Goal: Task Accomplishment & Management: Manage account settings

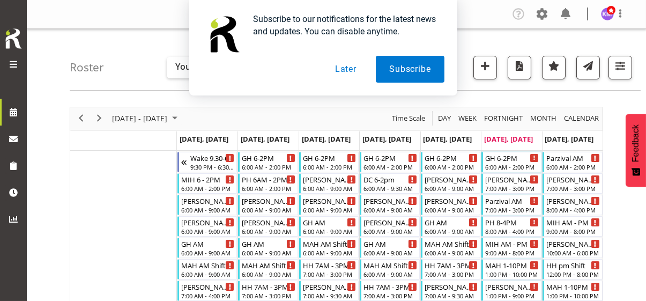
click at [346, 71] on button "Later" at bounding box center [346, 69] width 48 height 27
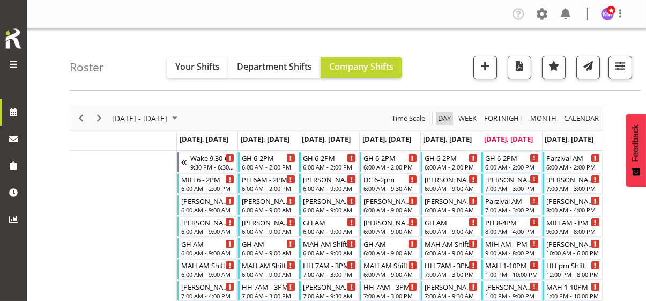
click at [448, 121] on span "Day" at bounding box center [444, 118] width 15 height 13
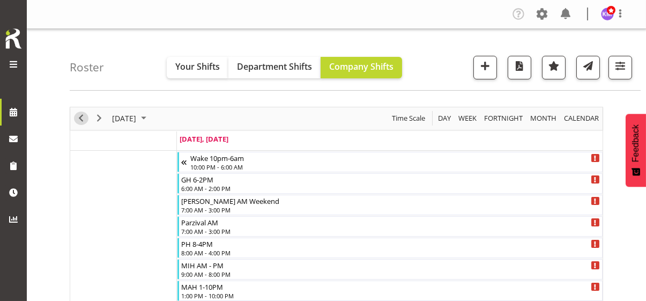
click at [80, 117] on span "Previous" at bounding box center [81, 118] width 13 height 13
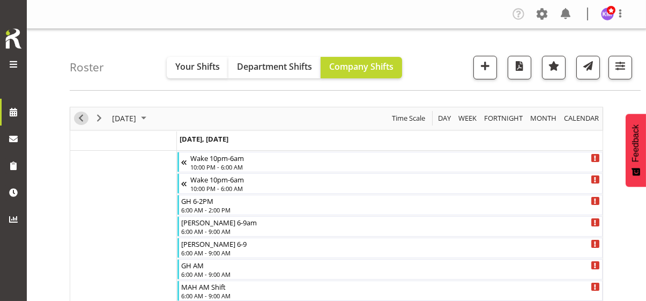
click at [79, 118] on span "Previous" at bounding box center [81, 118] width 13 height 13
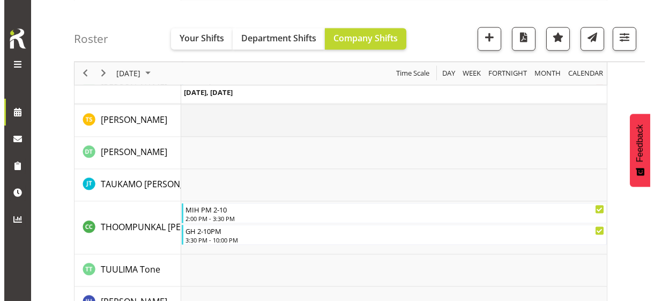
scroll to position [3271, 0]
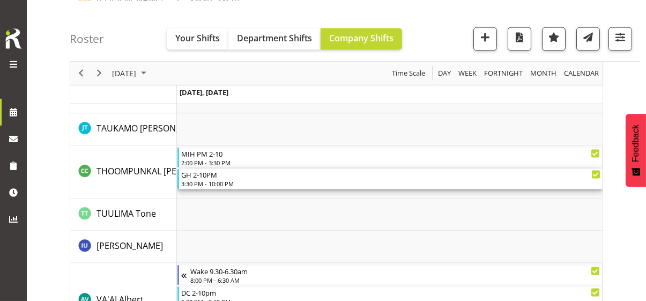
click at [212, 180] on div "3:30 PM - 10:00 PM" at bounding box center [390, 183] width 419 height 9
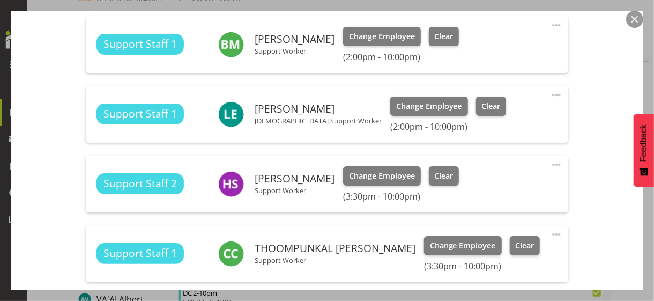
scroll to position [483, 0]
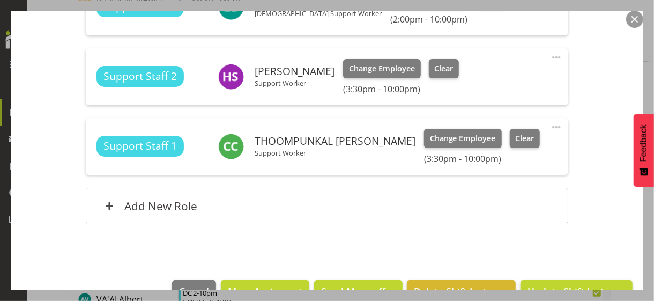
drag, startPoint x: 549, startPoint y: 124, endPoint x: 520, endPoint y: 134, distance: 30.5
click at [550, 124] on span at bounding box center [556, 127] width 13 height 13
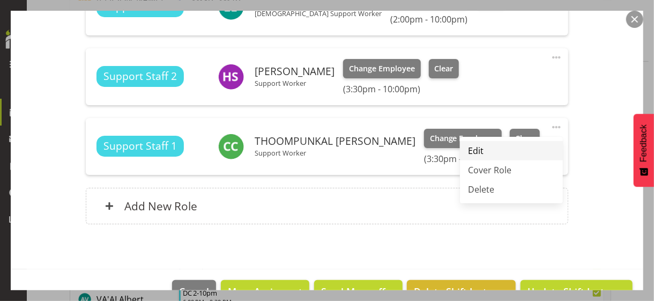
click at [472, 150] on link "Edit" at bounding box center [511, 150] width 103 height 19
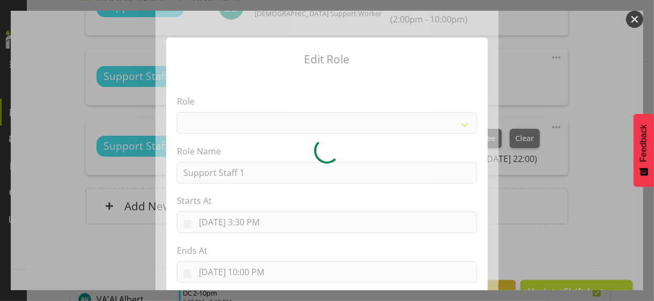
select select "1091"
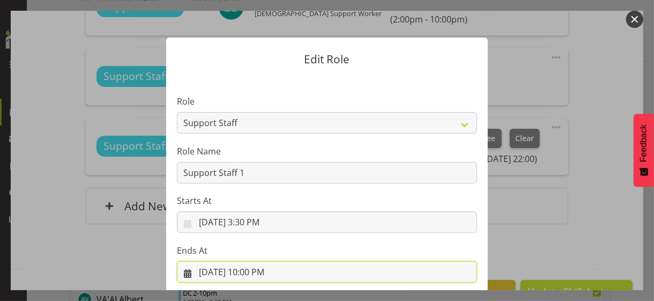
click at [247, 272] on input "[DATE] 10:00 PM" at bounding box center [327, 271] width 300 height 21
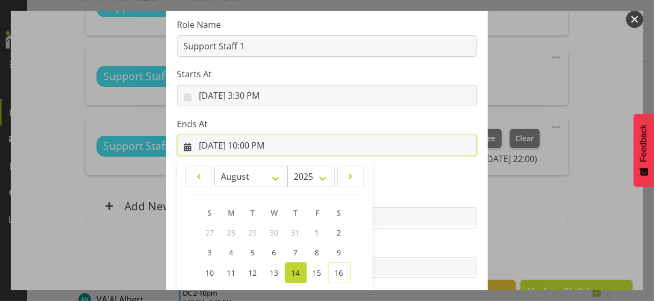
scroll to position [236, 0]
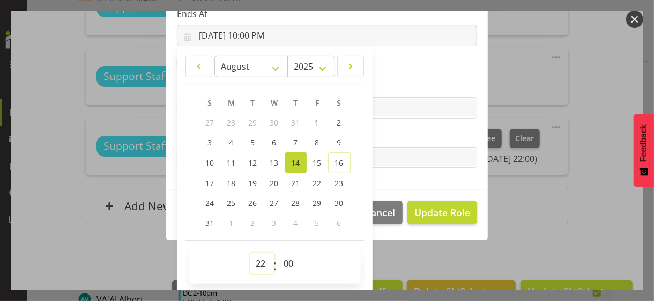
drag, startPoint x: 254, startPoint y: 263, endPoint x: 257, endPoint y: 254, distance: 9.2
click at [254, 262] on select "00 01 02 03 04 05 06 07 08 09 10 11 12 13 14 15 16 17 18 19 20 21 22 23" at bounding box center [262, 263] width 24 height 21
select select "21"
click at [250, 253] on select "00 01 02 03 04 05 06 07 08 09 10 11 12 13 14 15 16 17 18 19 20 21 22 23" at bounding box center [262, 263] width 24 height 21
type input "[DATE] 9:00 PM"
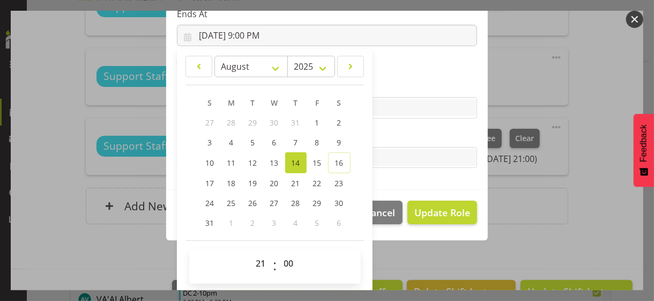
click at [383, 139] on label "Tasks" at bounding box center [327, 136] width 300 height 13
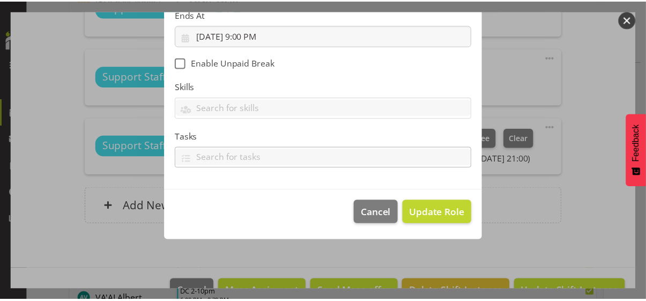
scroll to position [186, 0]
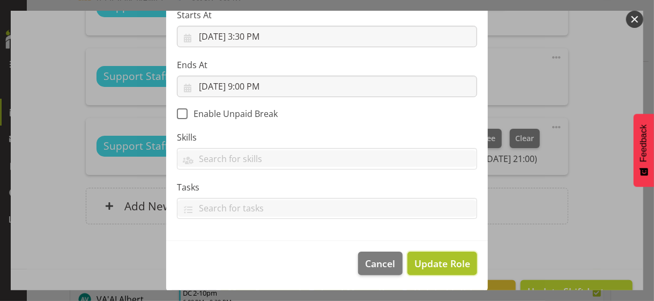
click at [427, 258] on span "Update Role" at bounding box center [442, 263] width 56 height 14
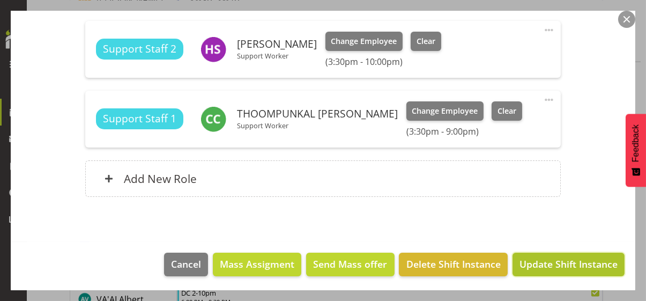
click at [531, 261] on span "Update Shift Instance" at bounding box center [569, 264] width 98 height 14
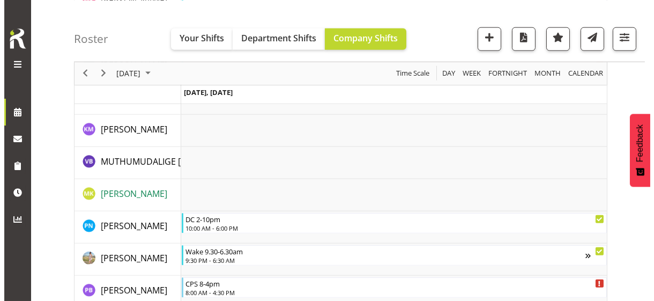
scroll to position [2466, 0]
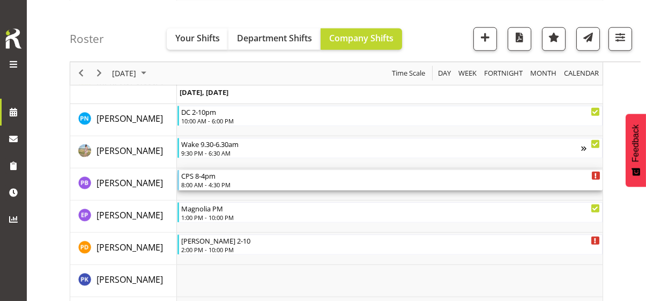
click at [216, 183] on div "8:00 AM - 4:30 PM" at bounding box center [390, 184] width 419 height 9
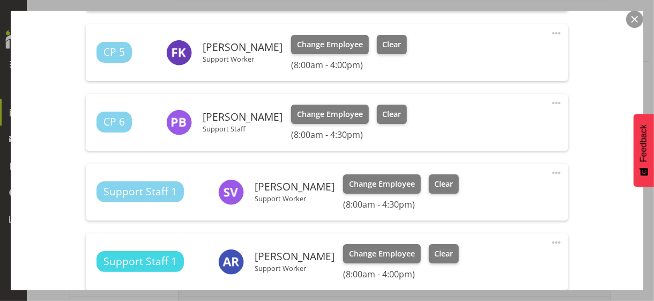
scroll to position [536, 0]
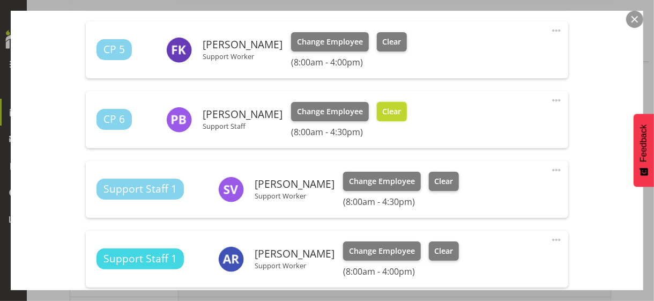
click at [384, 111] on span "Clear" at bounding box center [391, 112] width 19 height 12
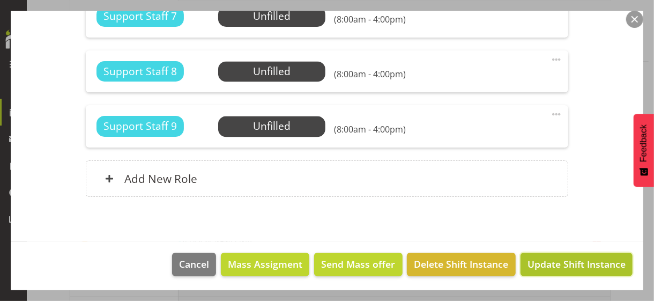
click at [562, 262] on span "Update Shift Instance" at bounding box center [577, 264] width 98 height 14
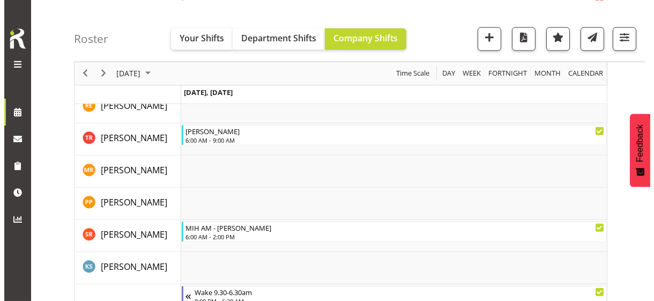
scroll to position [2702, 0]
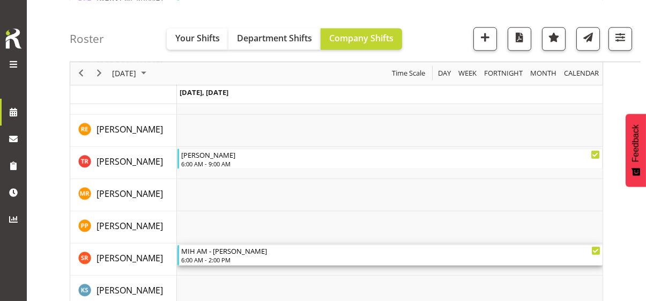
click at [212, 257] on div "6:00 AM - 2:00 PM" at bounding box center [390, 259] width 419 height 9
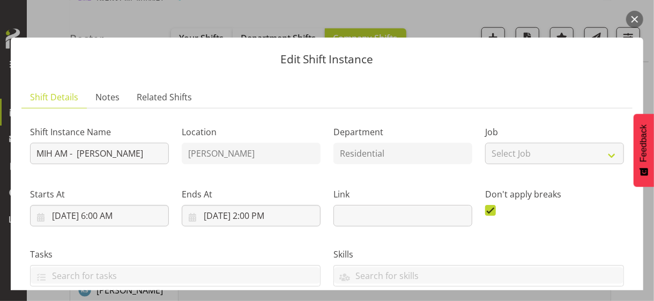
scroll to position [268, 0]
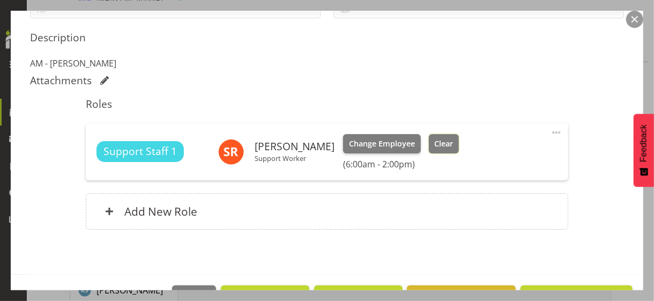
click at [434, 144] on span "Clear" at bounding box center [443, 144] width 19 height 12
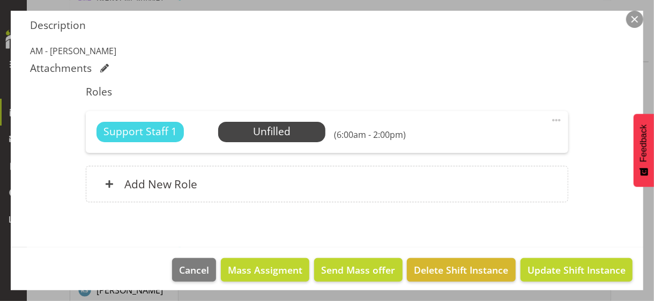
scroll to position [286, 0]
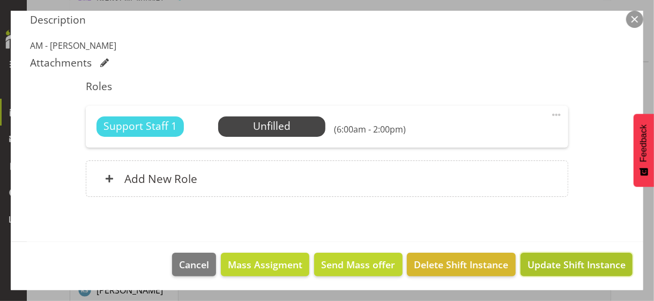
click at [543, 261] on span "Update Shift Instance" at bounding box center [577, 264] width 98 height 14
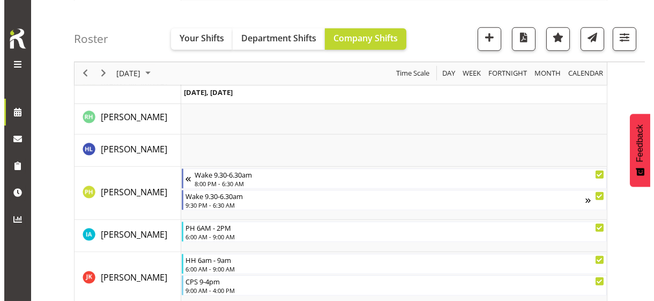
scroll to position [2724, 0]
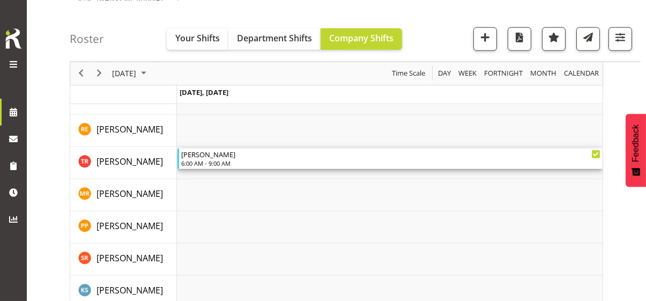
click at [218, 158] on div "[PERSON_NAME]" at bounding box center [390, 154] width 419 height 11
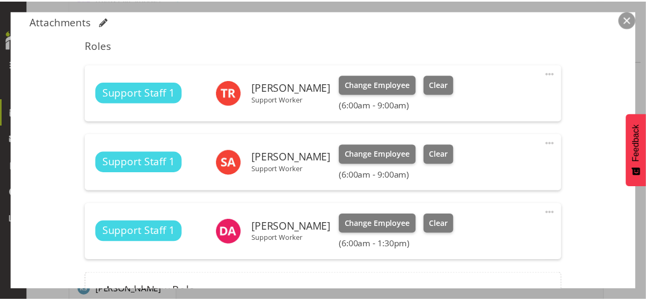
scroll to position [397, 0]
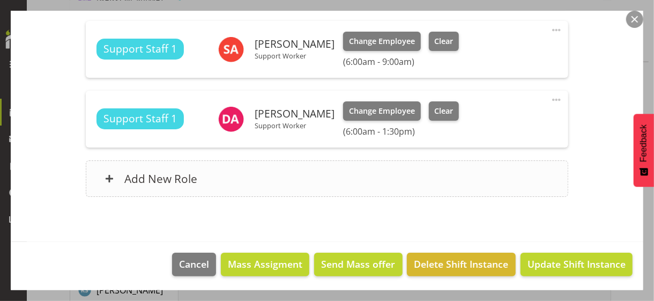
click at [262, 182] on div "Add New Role" at bounding box center [327, 178] width 482 height 36
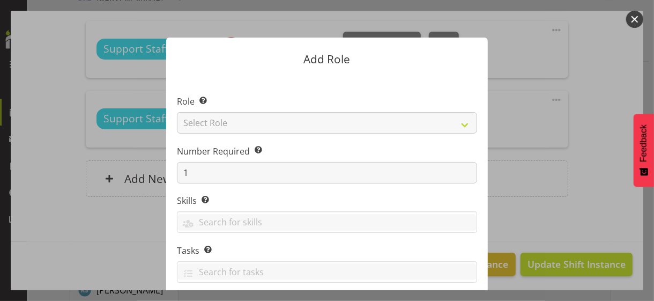
drag, startPoint x: 634, startPoint y: 20, endPoint x: 519, endPoint y: 56, distance: 120.1
click at [633, 20] on button "button" at bounding box center [634, 19] width 17 height 17
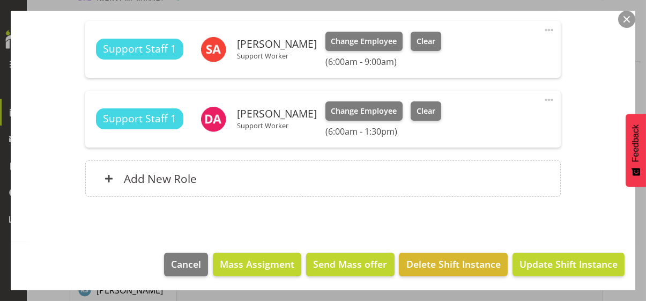
drag, startPoint x: 627, startPoint y: 22, endPoint x: 619, endPoint y: 24, distance: 8.7
click at [624, 23] on button "button" at bounding box center [626, 19] width 17 height 17
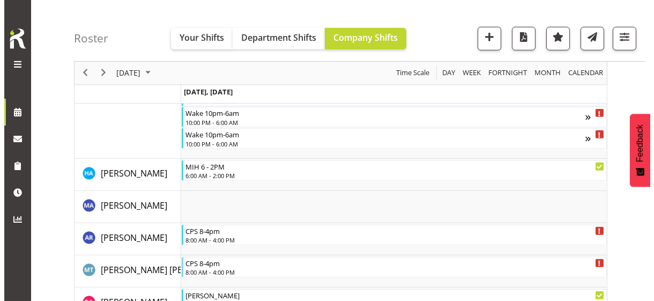
scroll to position [901, 0]
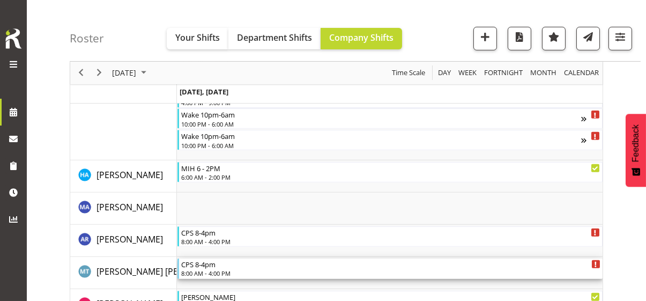
click at [210, 271] on div "8:00 AM - 4:00 PM" at bounding box center [390, 273] width 419 height 9
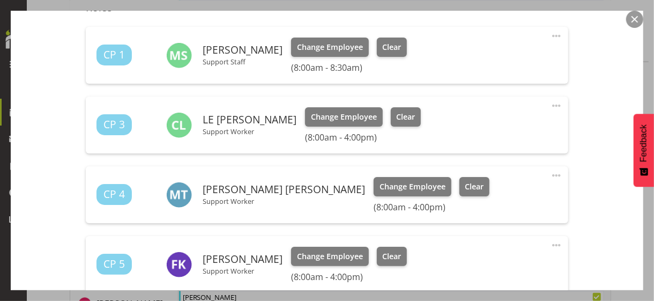
scroll to position [483, 0]
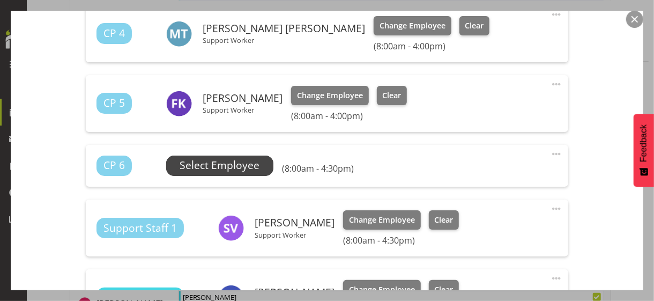
click at [235, 165] on span "Select Employee" at bounding box center [220, 166] width 80 height 16
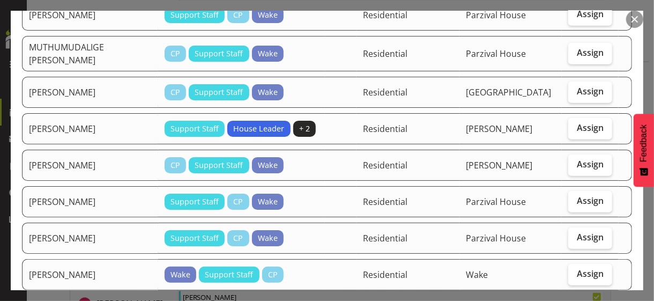
scroll to position [268, 0]
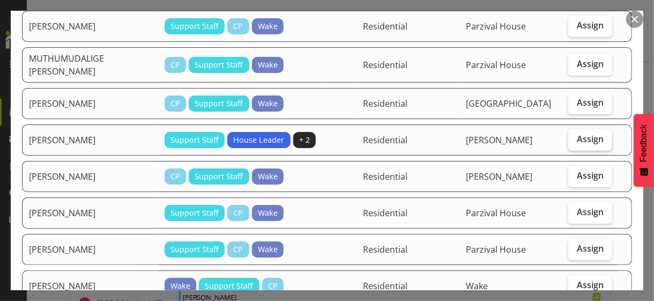
click at [579, 134] on span "Assign" at bounding box center [590, 139] width 27 height 11
click at [575, 136] on input "Assign" at bounding box center [571, 139] width 7 height 7
checkbox input "true"
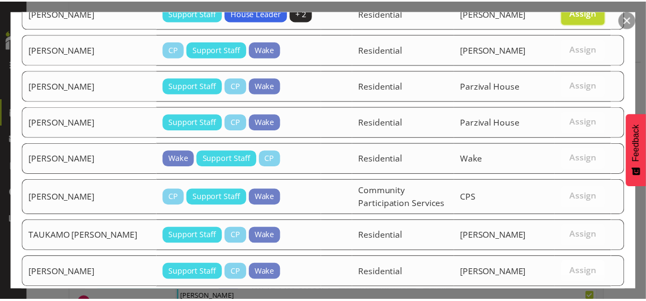
scroll to position [453, 0]
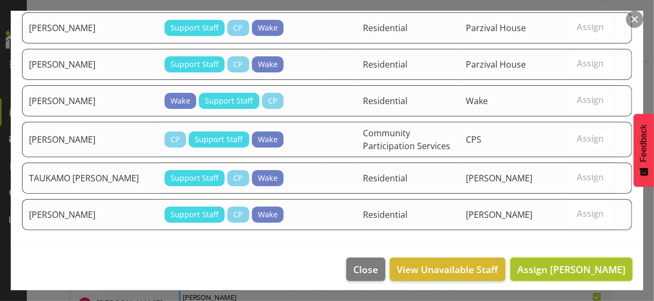
click at [551, 263] on span "Assign [PERSON_NAME]" at bounding box center [571, 269] width 108 height 13
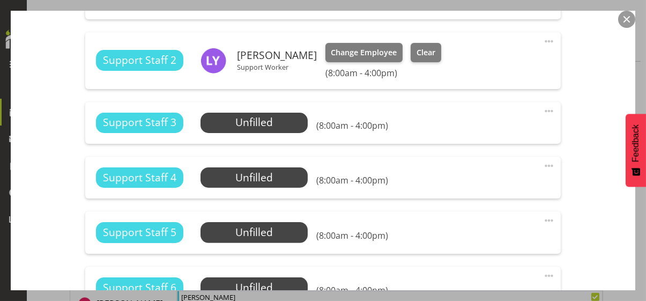
scroll to position [1126, 0]
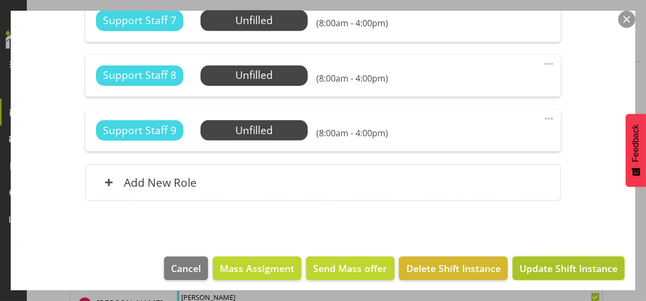
click at [552, 267] on span "Update Shift Instance" at bounding box center [569, 268] width 98 height 14
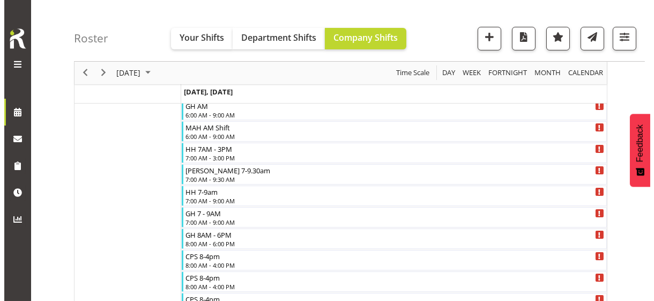
scroll to position [0, 0]
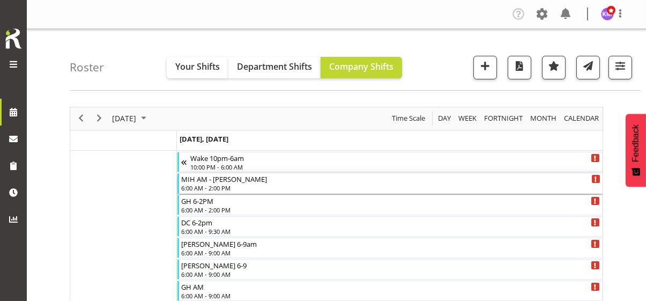
click at [204, 188] on div "6:00 AM - 2:00 PM" at bounding box center [390, 187] width 419 height 9
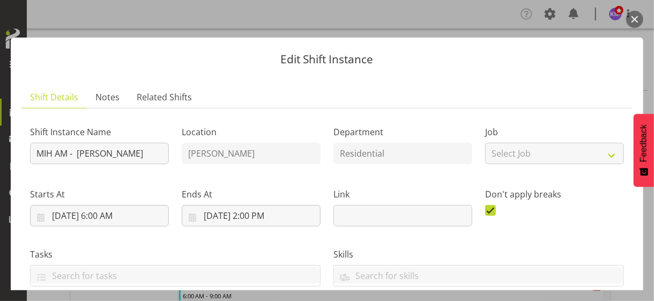
scroll to position [268, 0]
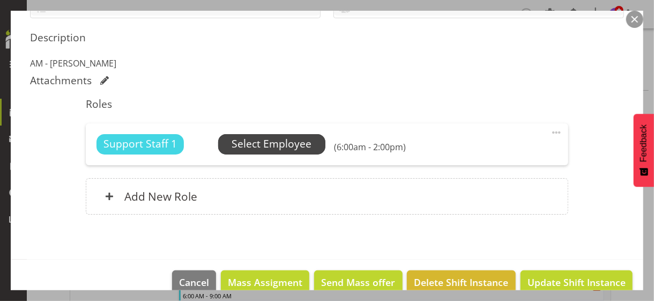
click at [249, 143] on span "Select Employee" at bounding box center [272, 144] width 80 height 16
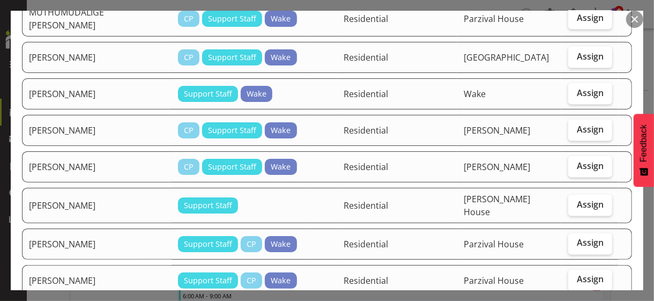
scroll to position [858, 0]
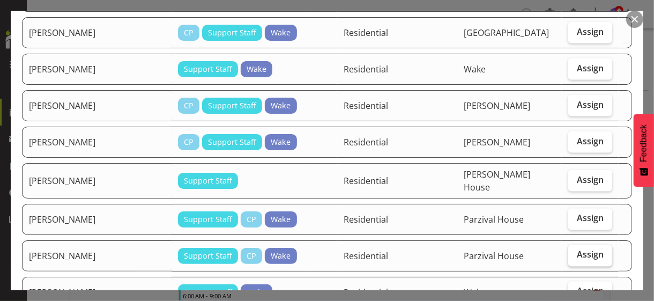
click at [582, 245] on label "Assign" at bounding box center [590, 255] width 44 height 21
click at [575, 251] on input "Assign" at bounding box center [571, 254] width 7 height 7
checkbox input "true"
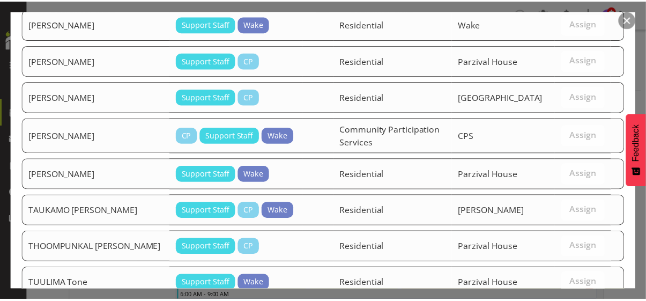
scroll to position [1357, 0]
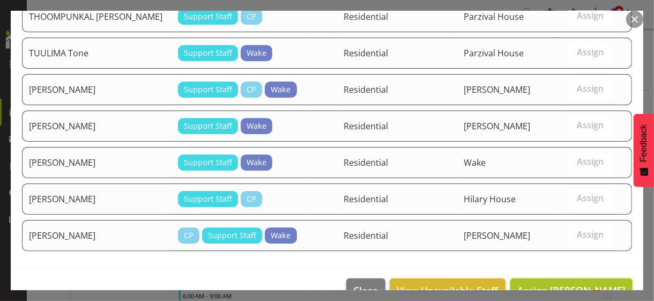
click at [561, 284] on span "Assign [PERSON_NAME]" at bounding box center [571, 290] width 108 height 13
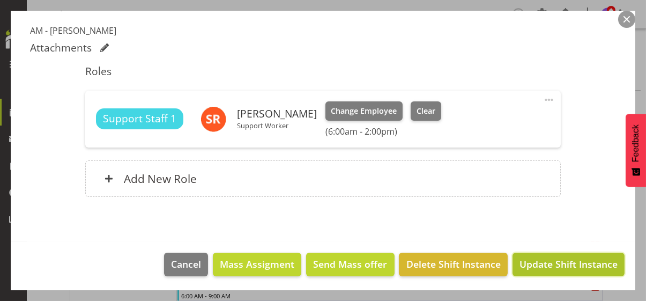
click at [555, 262] on span "Update Shift Instance" at bounding box center [569, 264] width 98 height 14
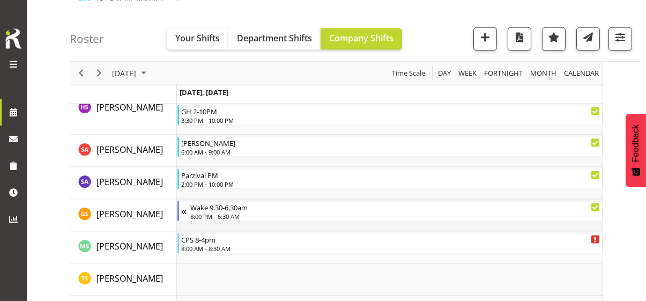
scroll to position [3271, 0]
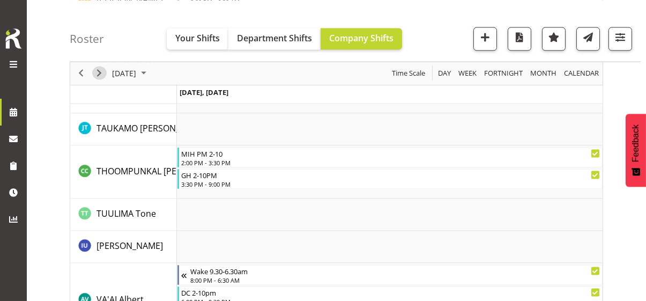
click at [99, 71] on span "Next" at bounding box center [99, 72] width 13 height 13
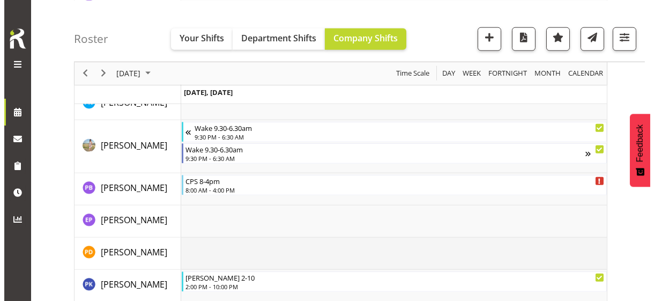
scroll to position [2340, 0]
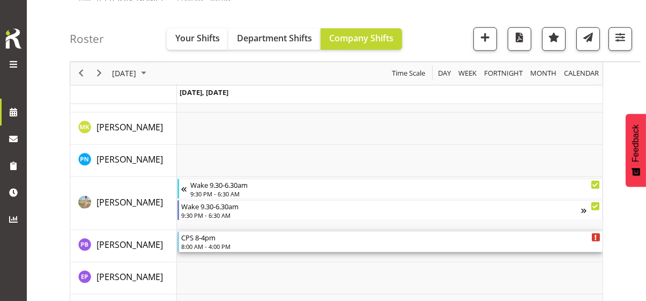
click at [221, 243] on div "8:00 AM - 4:00 PM" at bounding box center [390, 246] width 419 height 9
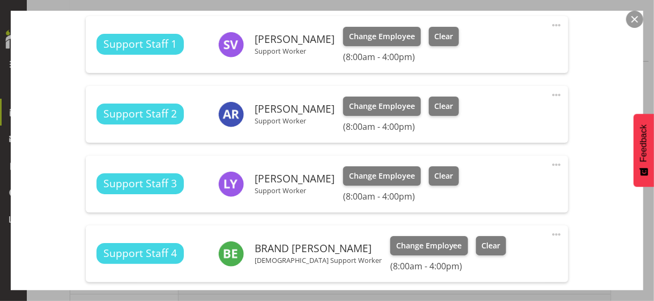
scroll to position [643, 0]
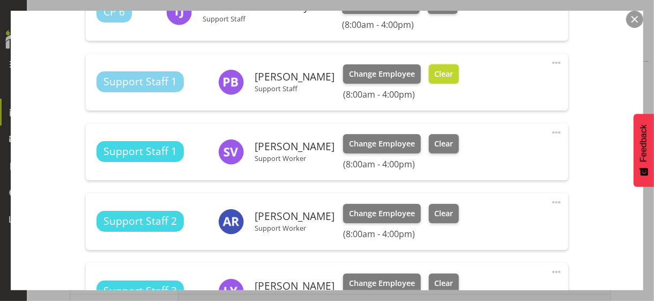
click at [440, 78] on span "Clear" at bounding box center [443, 74] width 19 height 12
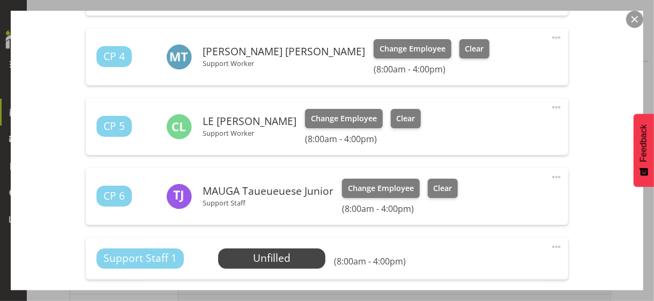
scroll to position [590, 0]
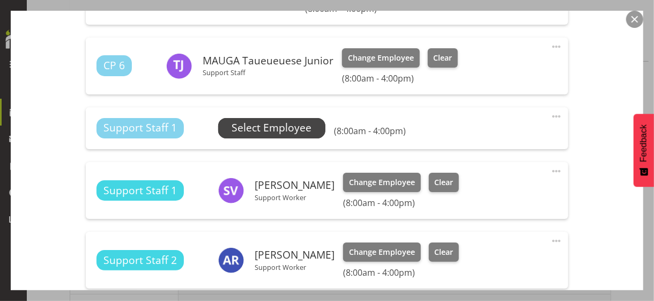
click at [266, 129] on span "Select Employee" at bounding box center [272, 128] width 80 height 16
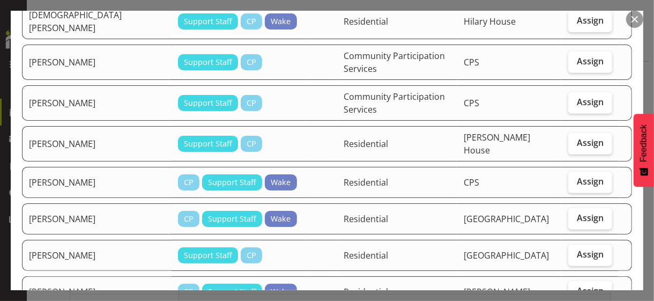
scroll to position [214, 0]
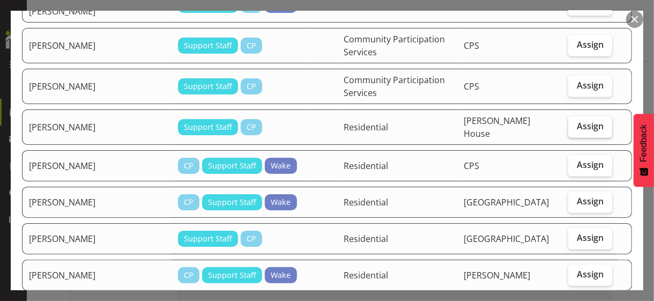
click at [580, 121] on span "Assign" at bounding box center [590, 126] width 27 height 11
click at [575, 123] on input "Assign" at bounding box center [571, 126] width 7 height 7
checkbox input "true"
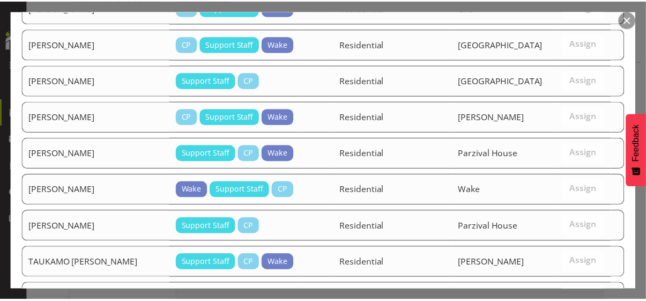
scroll to position [427, 0]
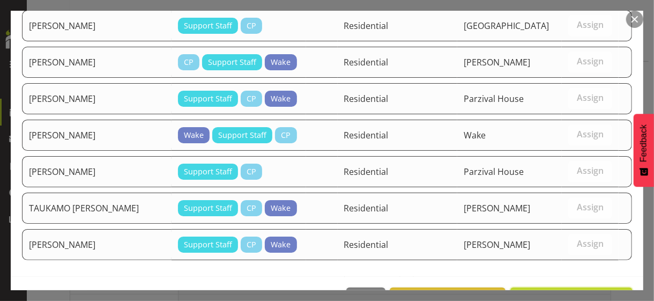
click at [549, 293] on span "Assign [PERSON_NAME]" at bounding box center [571, 299] width 108 height 13
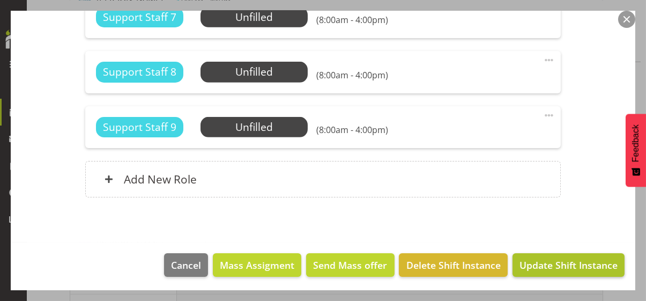
scroll to position [1175, 0]
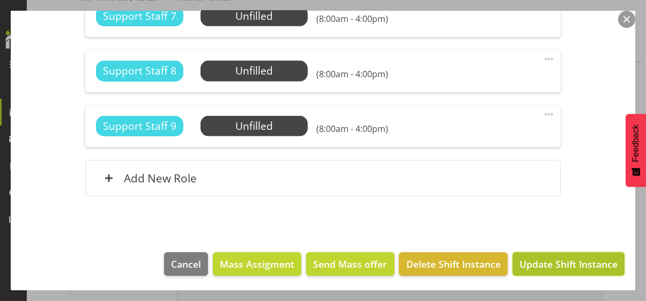
click at [550, 262] on span "Update Shift Instance" at bounding box center [569, 264] width 98 height 14
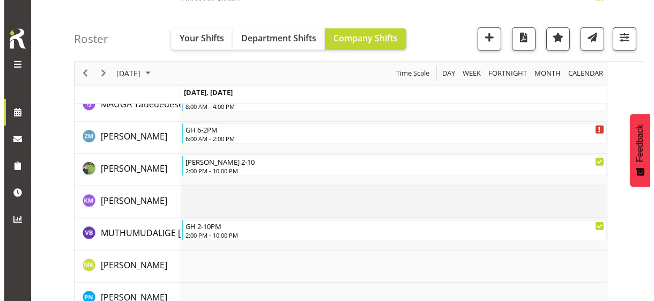
scroll to position [2180, 0]
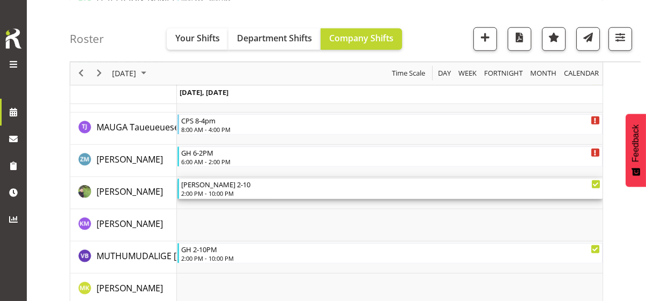
click at [205, 190] on div "2:00 PM - 10:00 PM" at bounding box center [390, 193] width 419 height 9
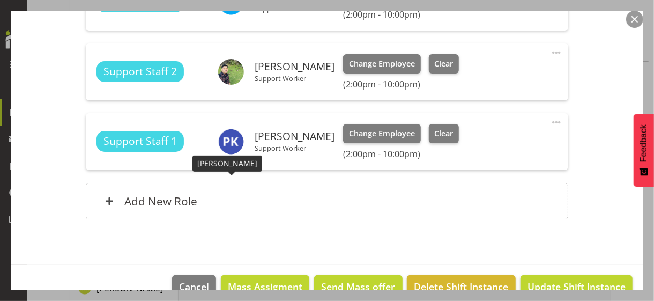
scroll to position [375, 0]
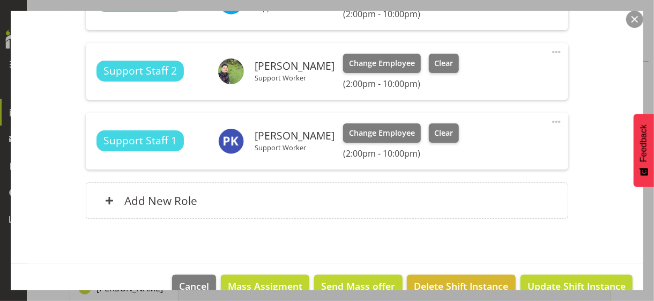
drag, startPoint x: 549, startPoint y: 51, endPoint x: 536, endPoint y: 58, distance: 15.1
click at [550, 51] on span at bounding box center [556, 52] width 13 height 13
click at [480, 73] on link "Edit" at bounding box center [511, 75] width 103 height 19
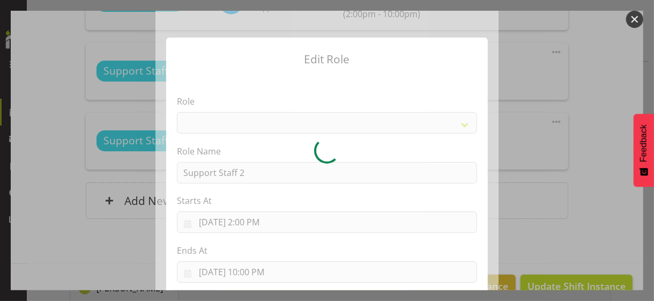
select select "1091"
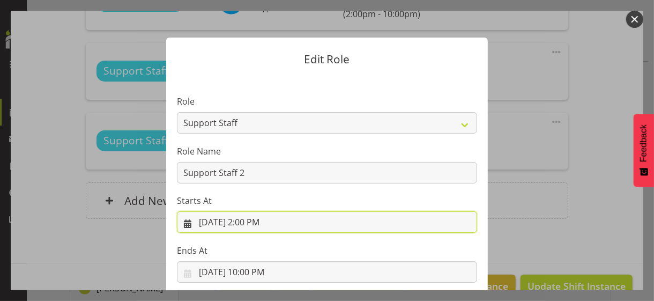
click at [246, 221] on input "[DATE] 2:00 PM" at bounding box center [327, 221] width 300 height 21
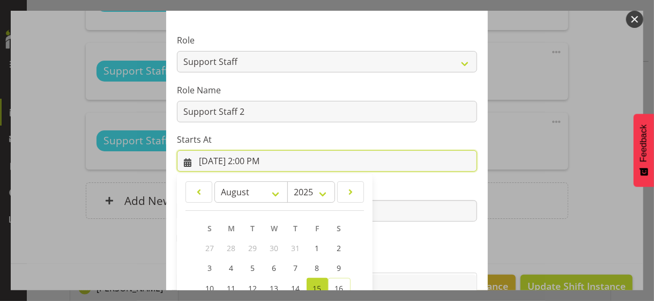
scroll to position [186, 0]
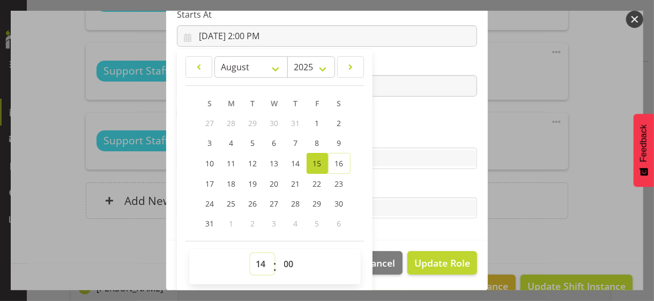
click at [255, 261] on select "00 01 02 03 04 05 06 07 08 09 10 11 12 13 14 15 16 17 18 19 20 21 22 23" at bounding box center [262, 263] width 24 height 21
select select "15"
click at [250, 253] on select "00 01 02 03 04 05 06 07 08 09 10 11 12 13 14 15 16 17 18 19 20 21 22 23" at bounding box center [262, 263] width 24 height 21
type input "[DATE] 3:00 PM"
drag, startPoint x: 388, startPoint y: 129, endPoint x: 394, endPoint y: 153, distance: 25.4
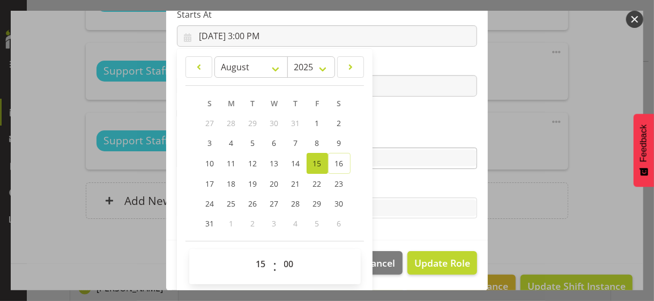
click at [389, 129] on section "Role CP House Leader Support Staff Wake Role Name Support Staff 2 Starts At [DA…" at bounding box center [327, 65] width 322 height 351
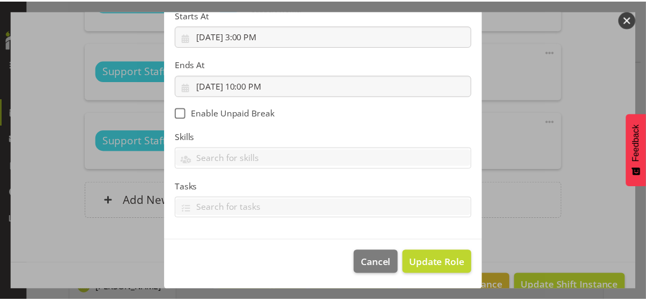
scroll to position [186, 0]
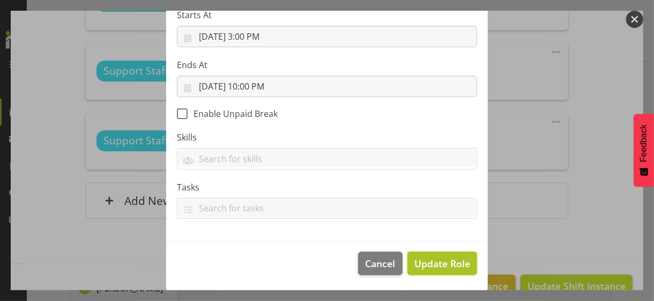
click at [424, 262] on span "Update Role" at bounding box center [442, 263] width 56 height 14
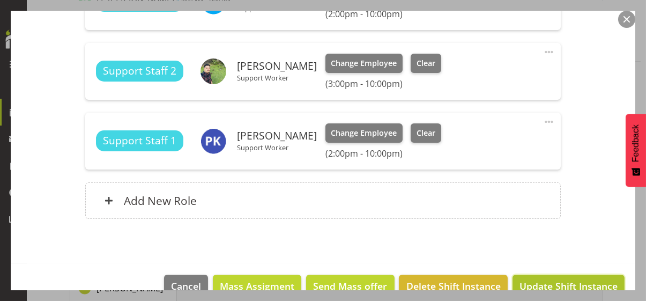
click at [536, 282] on span "Update Shift Instance" at bounding box center [569, 286] width 98 height 14
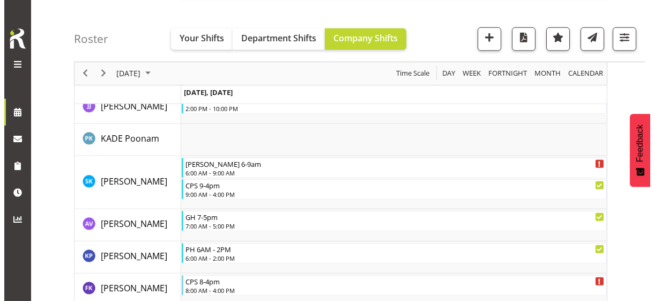
scroll to position [1804, 0]
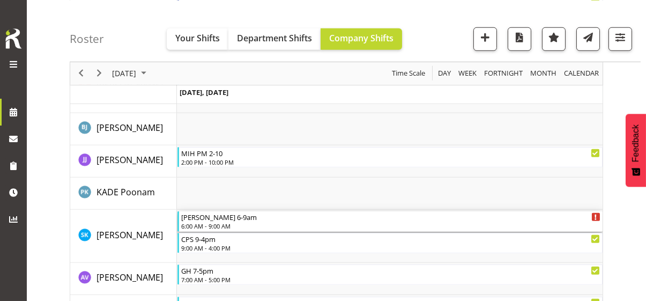
click at [209, 222] on div "6:00 AM - 9:00 AM" at bounding box center [390, 225] width 419 height 9
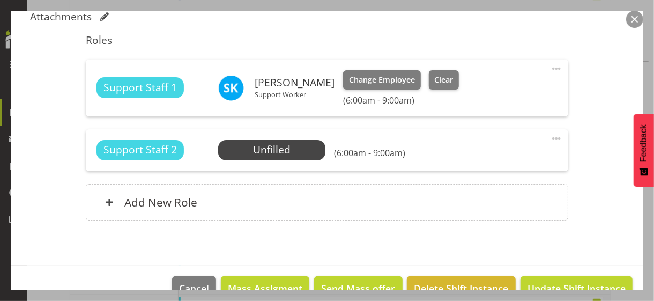
scroll to position [313, 0]
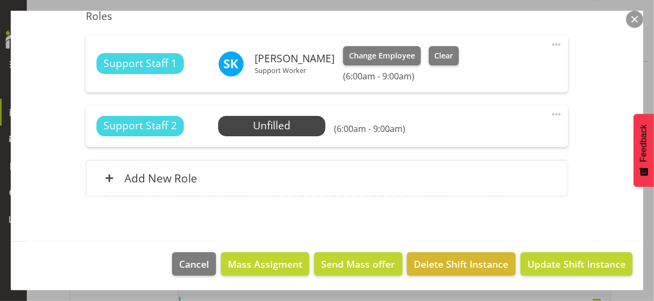
click at [550, 41] on span at bounding box center [556, 44] width 13 height 13
click at [472, 64] on link "Edit" at bounding box center [511, 67] width 103 height 19
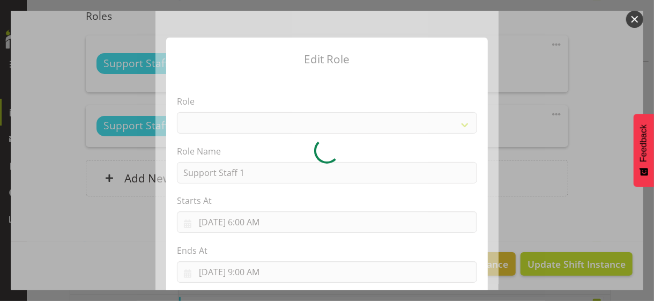
select select "1091"
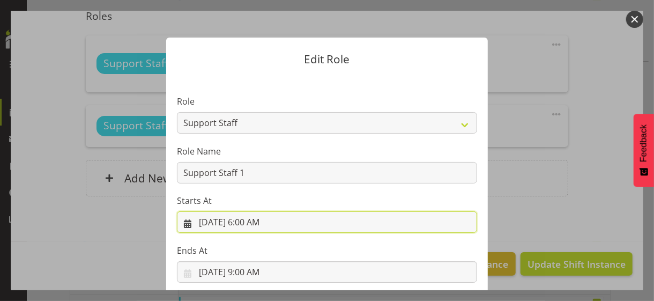
click at [254, 220] on input "[DATE] 6:00 AM" at bounding box center [327, 221] width 300 height 21
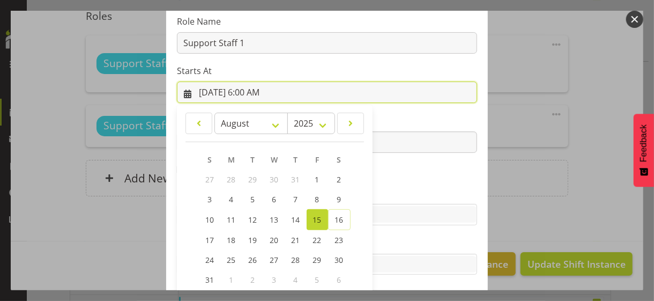
scroll to position [186, 0]
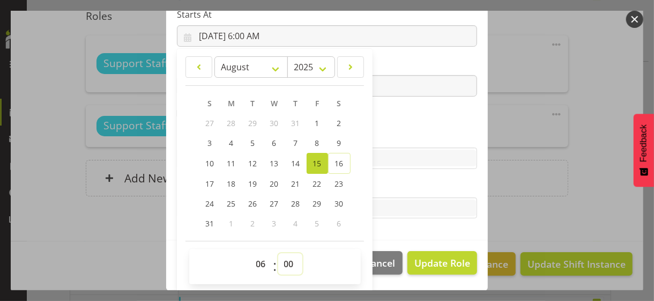
drag, startPoint x: 279, startPoint y: 262, endPoint x: 281, endPoint y: 254, distance: 7.7
click at [279, 262] on select "00 01 02 03 04 05 06 07 08 09 10 11 12 13 14 15 16 17 18 19 20 21 22 23 24 25 2…" at bounding box center [290, 263] width 24 height 21
select select "30"
click at [278, 253] on select "00 01 02 03 04 05 06 07 08 09 10 11 12 13 14 15 16 17 18 19 20 21 22 23 24 25 2…" at bounding box center [290, 263] width 24 height 21
type input "[DATE] 6:30 AM"
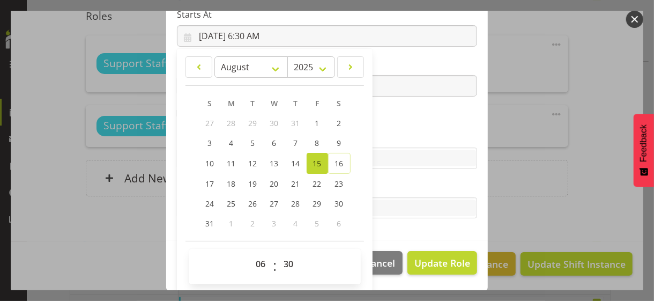
click at [382, 128] on section "Role CP House Leader Support Staff Wake Role Name Support Staff 1 Starts At [DA…" at bounding box center [327, 65] width 322 height 351
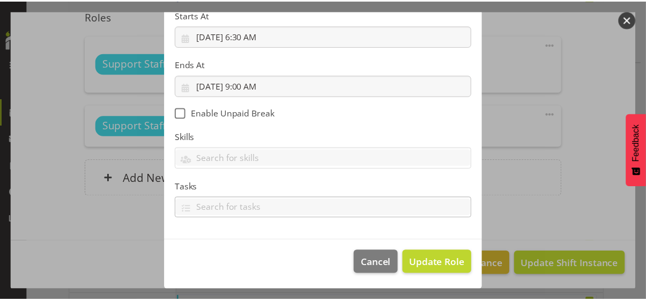
scroll to position [186, 0]
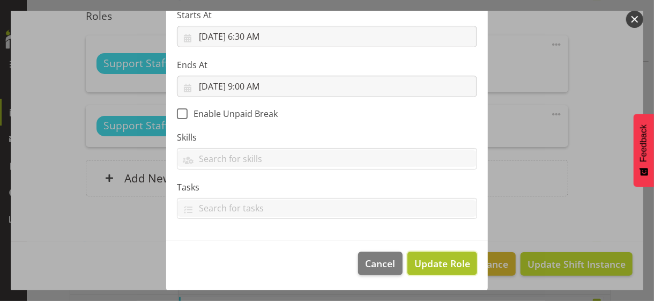
click at [424, 261] on span "Update Role" at bounding box center [442, 263] width 56 height 14
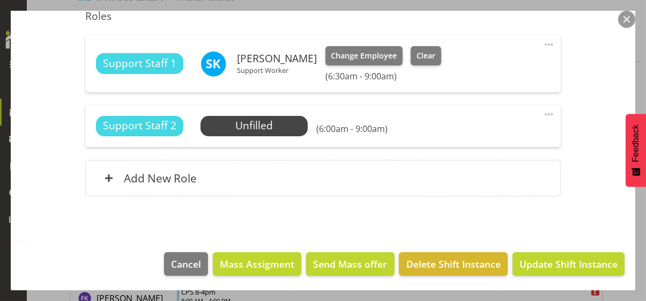
scroll to position [1912, 0]
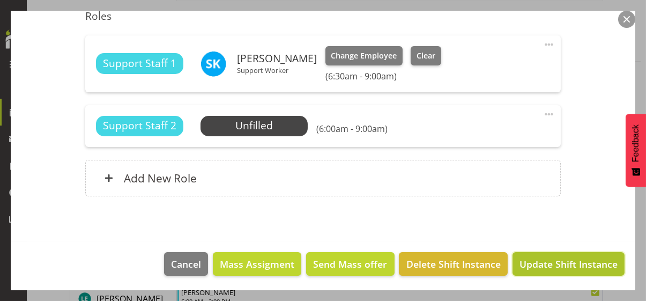
click at [534, 260] on span "Update Shift Instance" at bounding box center [569, 264] width 98 height 14
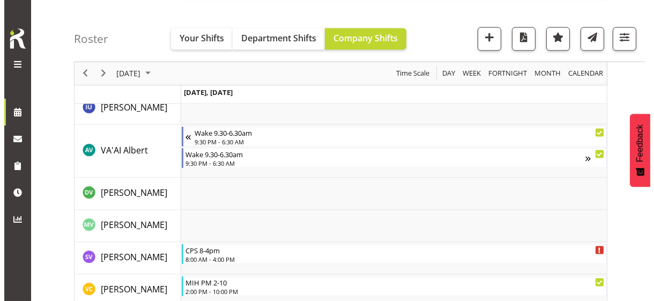
scroll to position [3163, 0]
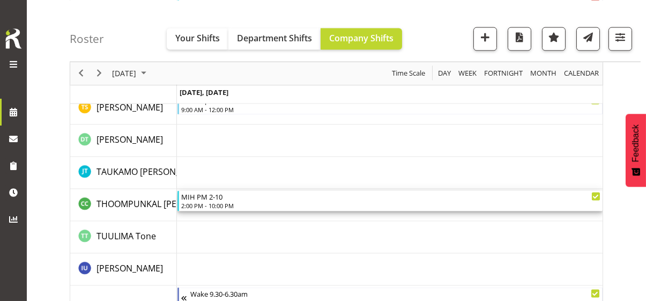
click at [217, 203] on div "2:00 PM - 10:00 PM" at bounding box center [390, 205] width 419 height 9
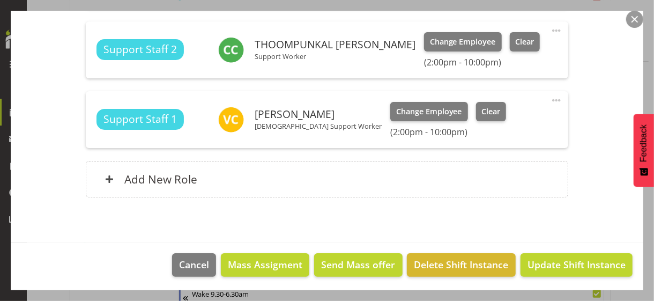
scroll to position [440, 0]
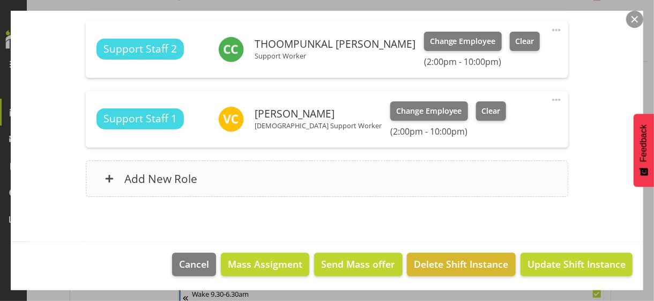
click at [214, 177] on div "Add New Role" at bounding box center [327, 178] width 482 height 36
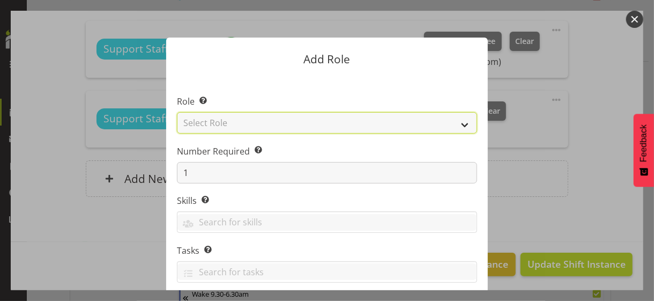
click at [244, 125] on select "Select Role CP House Leader Support Staff Wake" at bounding box center [327, 122] width 300 height 21
select select "1091"
click at [177, 112] on select "Select Role CP House Leader Support Staff Wake" at bounding box center [327, 122] width 300 height 21
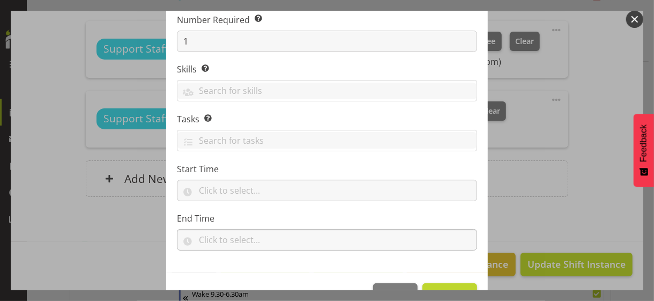
scroll to position [163, 0]
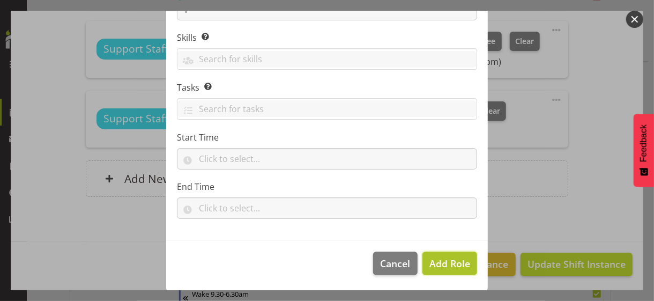
click at [436, 268] on span "Add Role" at bounding box center [449, 263] width 41 height 13
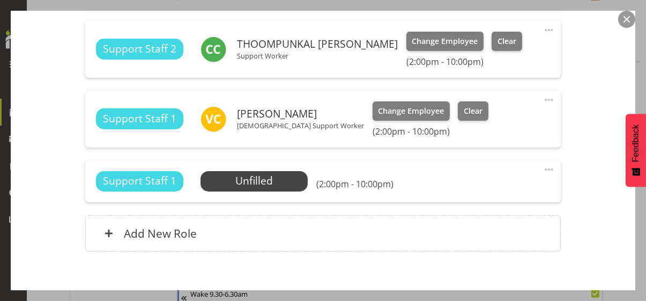
click at [543, 168] on span at bounding box center [549, 169] width 13 height 13
click at [475, 194] on link "Edit" at bounding box center [504, 192] width 103 height 19
select select "7"
select select "2025"
select select "14"
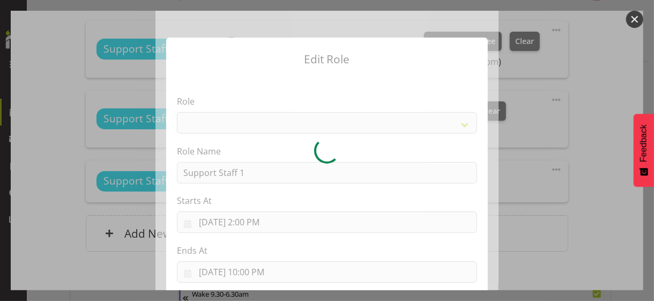
select select "1091"
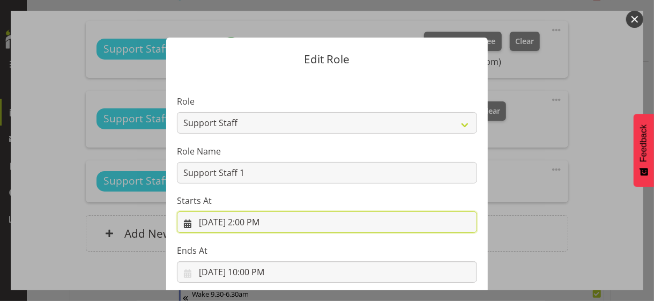
click at [251, 225] on input "[DATE] 2:00 PM" at bounding box center [327, 221] width 300 height 21
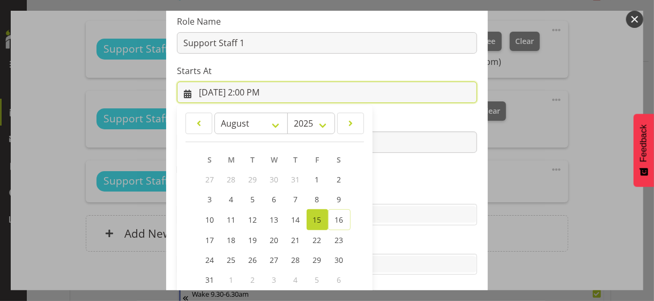
scroll to position [186, 0]
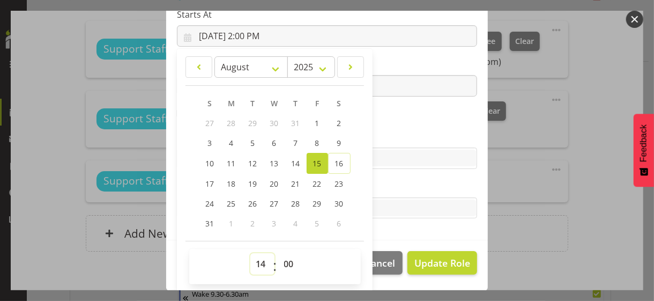
click at [257, 260] on select "00 01 02 03 04 05 06 07 08 09 10 11 12 13 14 15 16 17 18 19 20 21 22 23" at bounding box center [262, 263] width 24 height 21
select select "13"
click at [250, 253] on select "00 01 02 03 04 05 06 07 08 09 10 11 12 13 14 15 16 17 18 19 20 21 22 23" at bounding box center [262, 263] width 24 height 21
type input "[DATE] 1:00 PM"
drag, startPoint x: 390, startPoint y: 129, endPoint x: 331, endPoint y: 104, distance: 64.1
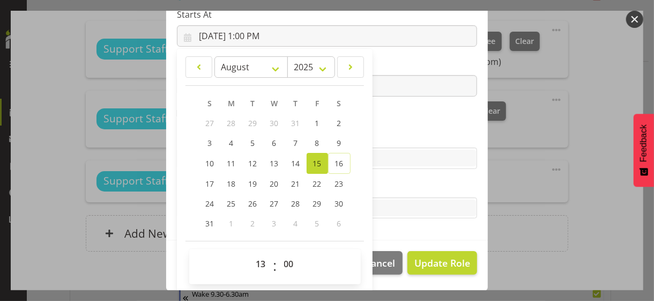
click at [387, 129] on section "Role CP House Leader Support Staff Wake Role Name Support Staff 1 Starts At [DA…" at bounding box center [327, 65] width 322 height 351
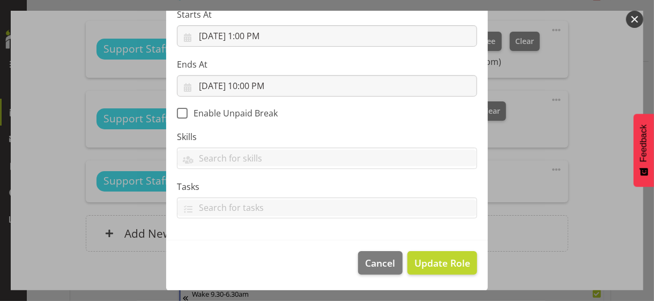
scroll to position [186, 0]
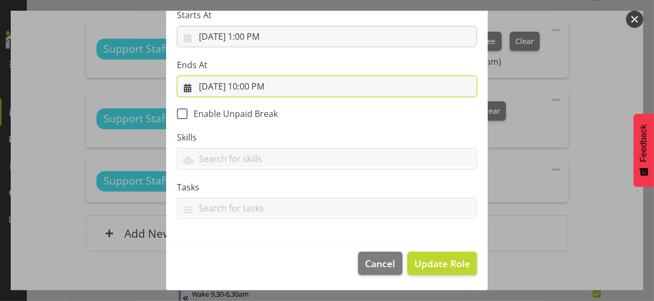
click at [250, 87] on input "[DATE] 10:00 PM" at bounding box center [327, 86] width 300 height 21
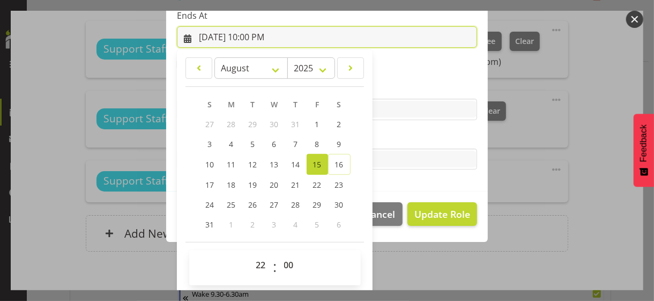
scroll to position [236, 0]
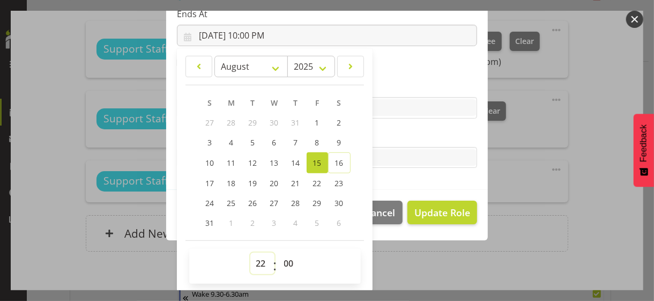
drag, startPoint x: 250, startPoint y: 260, endPoint x: 253, endPoint y: 254, distance: 6.3
click at [250, 260] on select "00 01 02 03 04 05 06 07 08 09 10 11 12 13 14 15 16 17 18 19 20 21 22 23" at bounding box center [262, 263] width 24 height 21
select select "17"
click at [250, 253] on select "00 01 02 03 04 05 06 07 08 09 10 11 12 13 14 15 16 17 18 19 20 21 22 23" at bounding box center [262, 263] width 24 height 21
type input "[DATE] 5:00 PM"
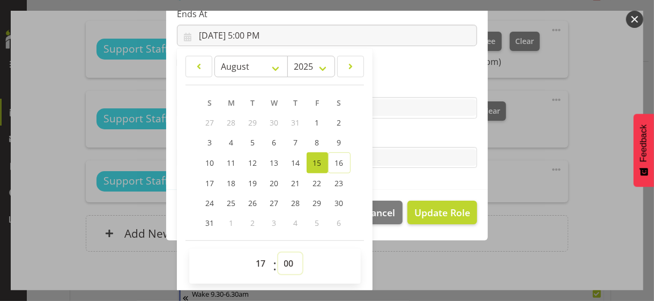
click at [282, 260] on select "00 01 02 03 04 05 06 07 08 09 10 11 12 13 14 15 16 17 18 19 20 21 22 23 24 25 2…" at bounding box center [290, 263] width 24 height 21
select select "30"
click at [278, 253] on select "00 01 02 03 04 05 06 07 08 09 10 11 12 13 14 15 16 17 18 19 20 21 22 23 24 25 2…" at bounding box center [290, 263] width 24 height 21
type input "[DATE] 5:30 PM"
click at [396, 134] on label "Tasks" at bounding box center [327, 136] width 300 height 13
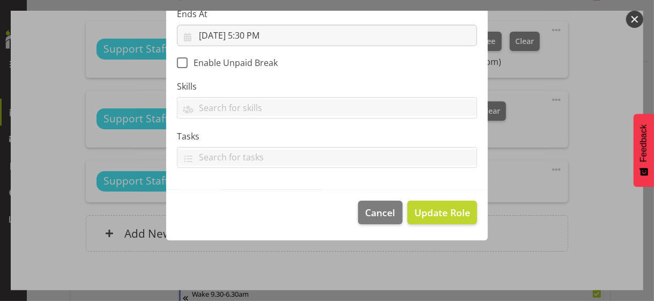
scroll to position [186, 0]
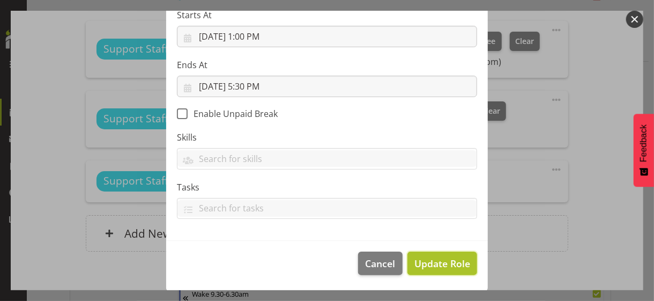
click at [431, 261] on span "Update Role" at bounding box center [442, 263] width 56 height 14
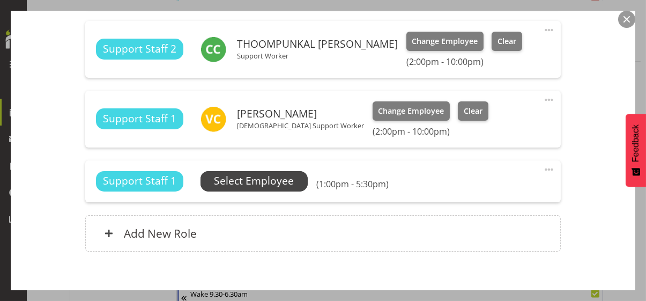
click at [262, 180] on span "Select Employee" at bounding box center [254, 181] width 80 height 16
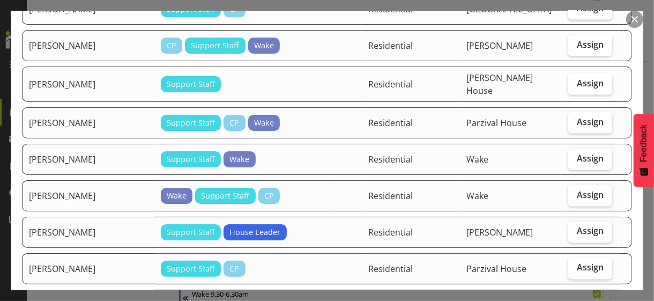
scroll to position [858, 0]
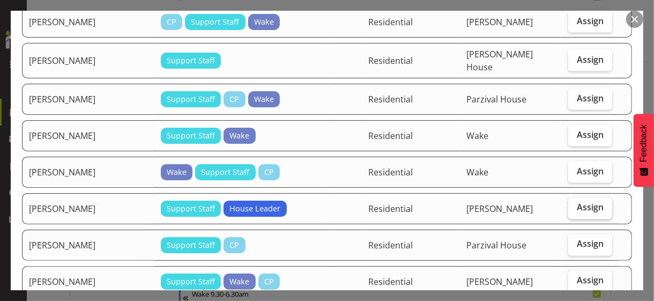
drag, startPoint x: 573, startPoint y: 173, endPoint x: 565, endPoint y: 172, distance: 8.1
click at [577, 202] on span "Assign" at bounding box center [590, 207] width 27 height 11
click at [572, 204] on input "Assign" at bounding box center [571, 207] width 7 height 7
checkbox input "true"
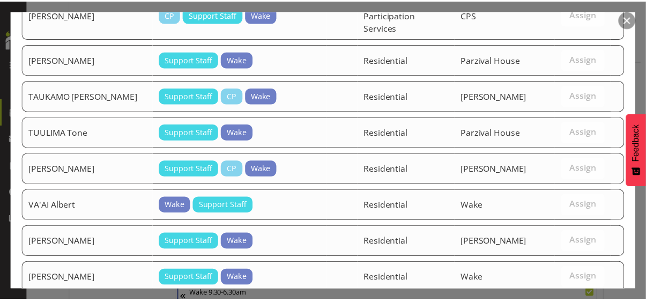
scroll to position [1226, 0]
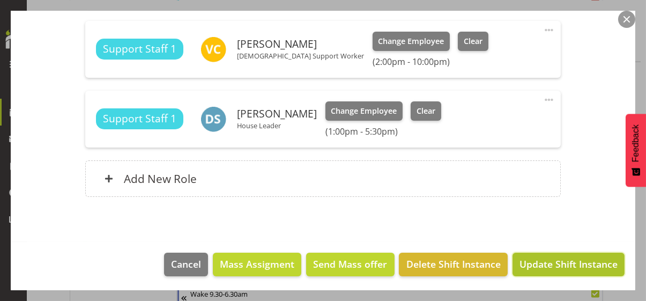
click at [556, 262] on span "Update Shift Instance" at bounding box center [569, 264] width 98 height 14
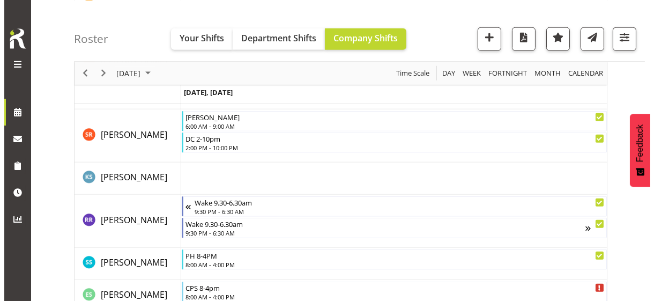
scroll to position [2788, 0]
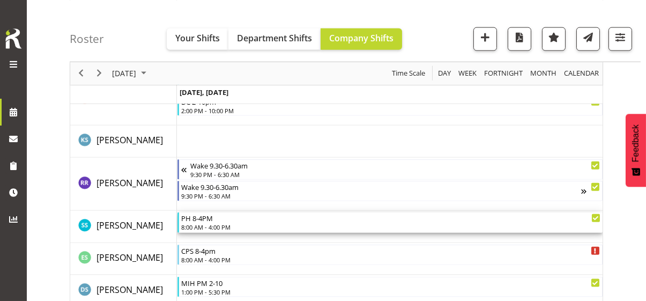
click at [227, 225] on div "8:00 AM - 4:00 PM" at bounding box center [390, 227] width 419 height 9
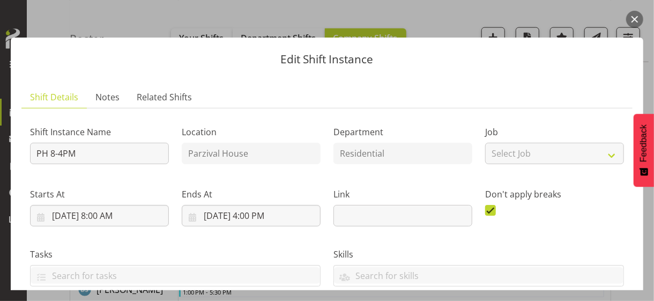
scroll to position [214, 0]
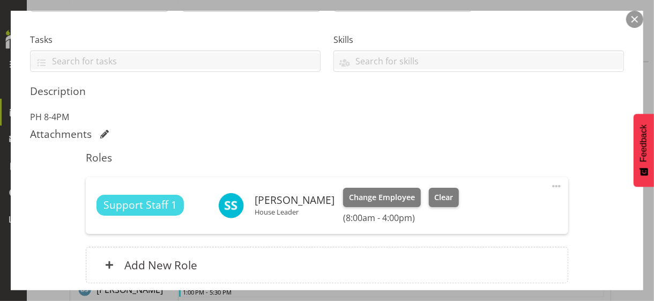
drag, startPoint x: 549, startPoint y: 182, endPoint x: 525, endPoint y: 194, distance: 26.4
click at [550, 182] on span at bounding box center [556, 186] width 13 height 13
click at [484, 210] on link "Edit" at bounding box center [511, 209] width 103 height 19
select select "7"
select select "2025"
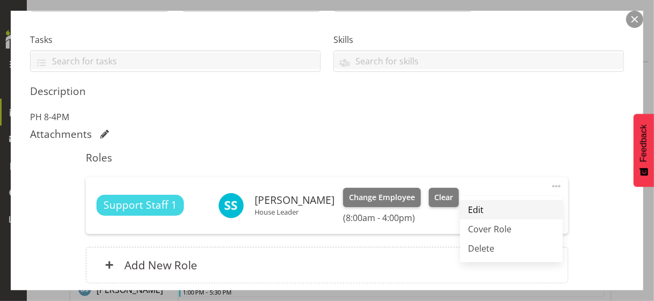
select select "8"
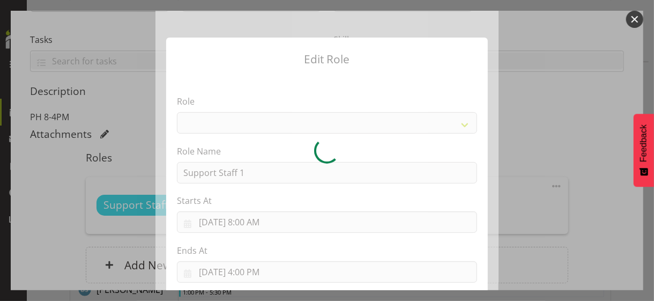
select select "1091"
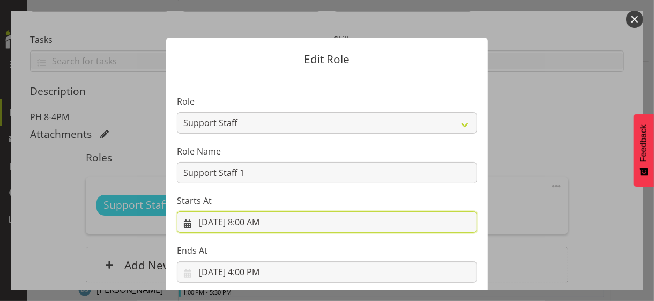
click at [254, 226] on input "[DATE] 8:00 AM" at bounding box center [327, 221] width 300 height 21
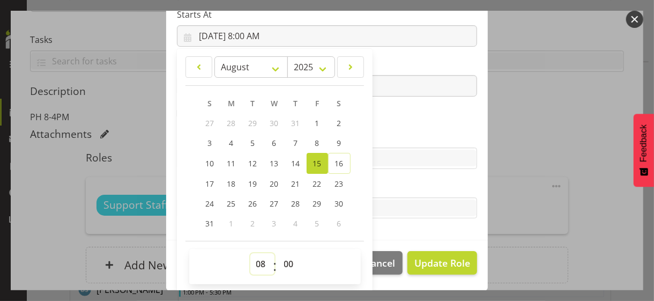
drag, startPoint x: 255, startPoint y: 264, endPoint x: 258, endPoint y: 253, distance: 11.6
click at [257, 258] on select "00 01 02 03 04 05 06 07 08 09 10 11 12 13 14 15 16 17 18 19 20 21 22 23" at bounding box center [262, 263] width 24 height 21
select select "7"
click at [250, 253] on select "00 01 02 03 04 05 06 07 08 09 10 11 12 13 14 15 16 17 18 19 20 21 22 23" at bounding box center [262, 263] width 24 height 21
type input "[DATE] 7:00 AM"
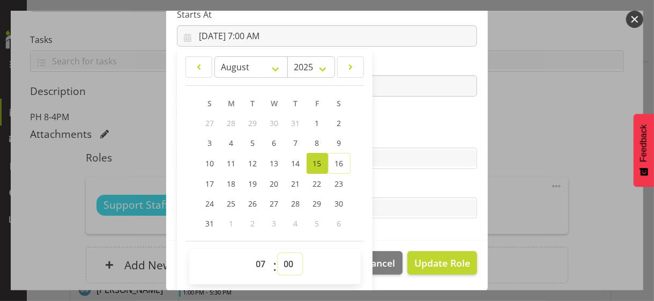
drag, startPoint x: 282, startPoint y: 260, endPoint x: 285, endPoint y: 254, distance: 7.2
click at [282, 259] on select "00 01 02 03 04 05 06 07 08 09 10 11 12 13 14 15 16 17 18 19 20 21 22 23 24 25 2…" at bounding box center [290, 263] width 24 height 21
select select "30"
click at [278, 253] on select "00 01 02 03 04 05 06 07 08 09 10 11 12 13 14 15 16 17 18 19 20 21 22 23 24 25 2…" at bounding box center [290, 263] width 24 height 21
type input "[DATE] 7:30 AM"
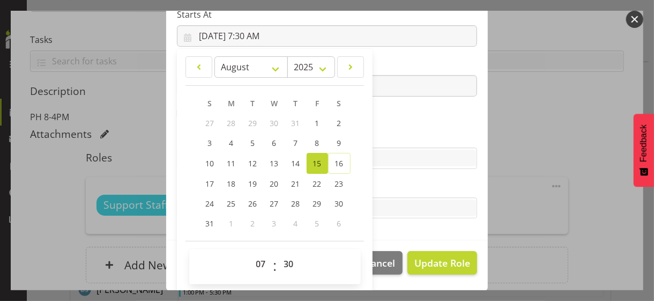
click at [388, 121] on section "Role CP House Leader Support Staff Wake Role Name Support Staff 1 Starts At [DA…" at bounding box center [327, 65] width 322 height 351
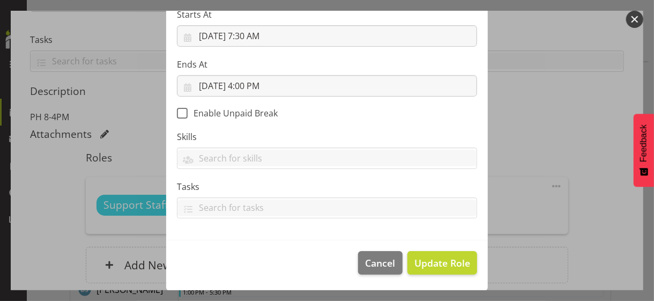
scroll to position [186, 0]
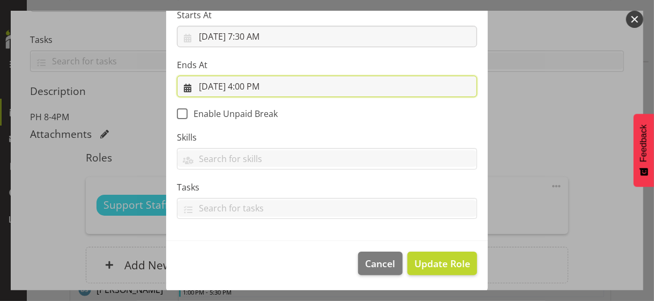
click at [246, 84] on input "[DATE] 4:00 PM" at bounding box center [327, 86] width 300 height 21
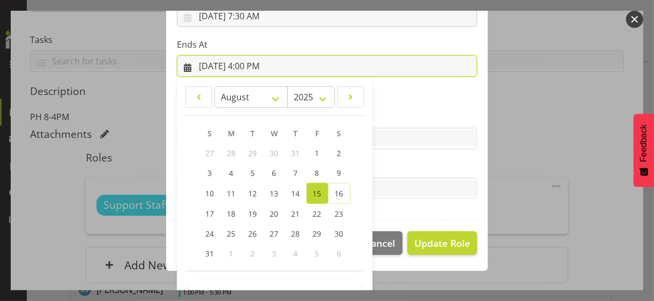
scroll to position [236, 0]
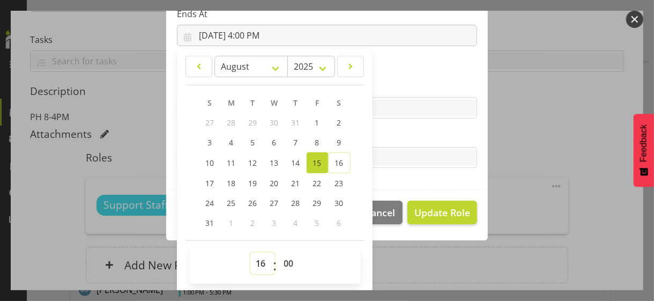
drag, startPoint x: 256, startPoint y: 263, endPoint x: 256, endPoint y: 255, distance: 8.1
click at [256, 263] on select "00 01 02 03 04 05 06 07 08 09 10 11 12 13 14 15 16 17 18 19 20 21 22 23" at bounding box center [262, 263] width 24 height 21
select select "19"
click at [250, 253] on select "00 01 02 03 04 05 06 07 08 09 10 11 12 13 14 15 16 17 18 19 20 21 22 23" at bounding box center [262, 263] width 24 height 21
type input "[DATE] 7:00 PM"
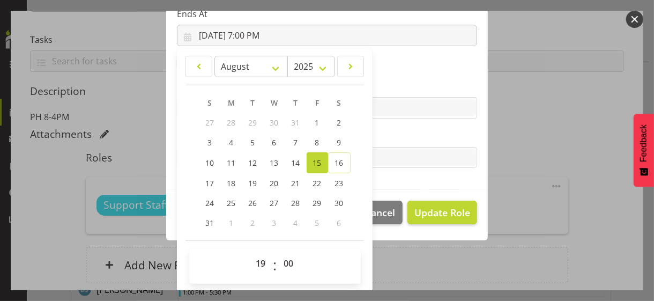
click at [405, 133] on label "Tasks" at bounding box center [327, 136] width 300 height 13
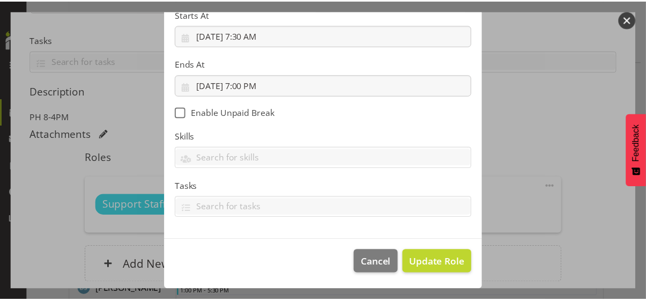
scroll to position [186, 0]
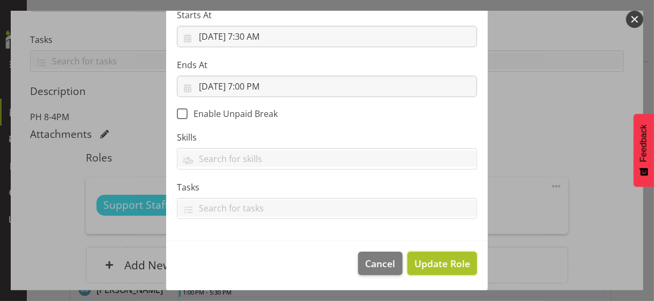
click at [432, 262] on span "Update Role" at bounding box center [442, 263] width 56 height 14
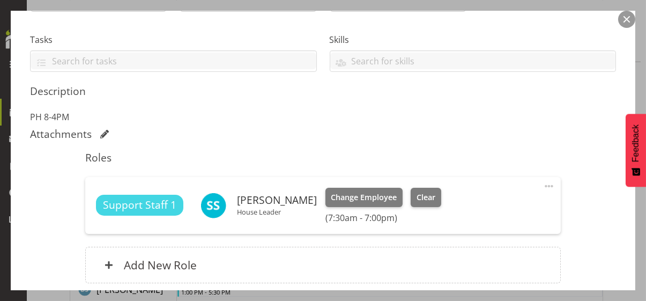
scroll to position [301, 0]
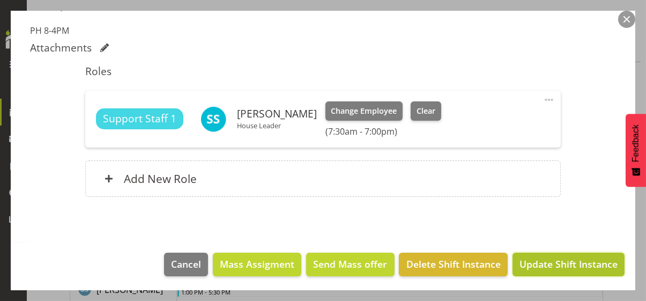
click at [542, 263] on span "Update Shift Instance" at bounding box center [569, 264] width 98 height 14
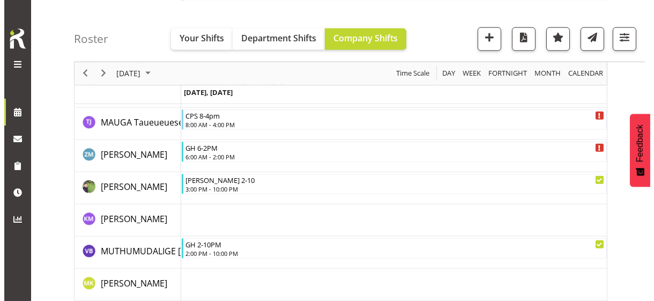
scroll to position [2198, 0]
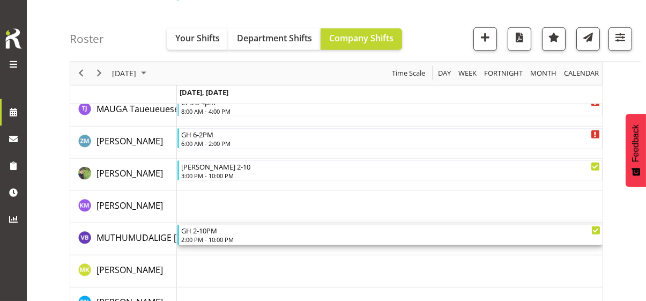
click at [216, 236] on div "2:00 PM - 10:00 PM" at bounding box center [390, 239] width 419 height 9
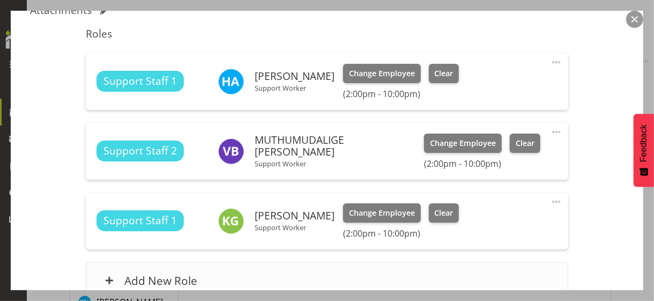
scroll to position [429, 0]
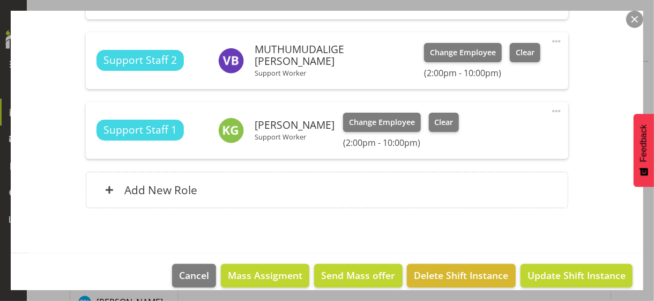
click at [550, 40] on span at bounding box center [556, 41] width 13 height 13
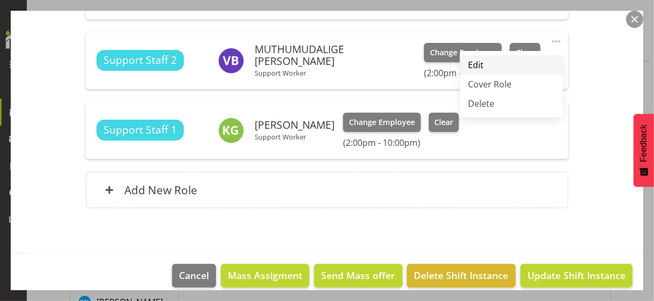
click at [477, 67] on link "Edit" at bounding box center [511, 64] width 103 height 19
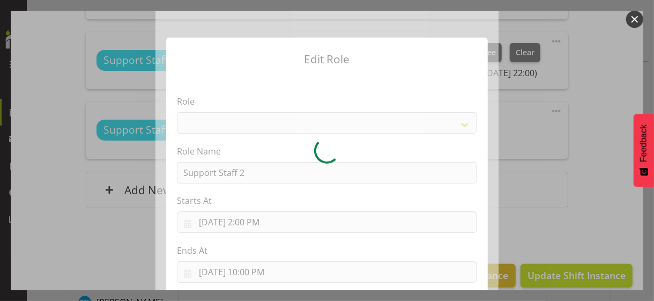
select select "1091"
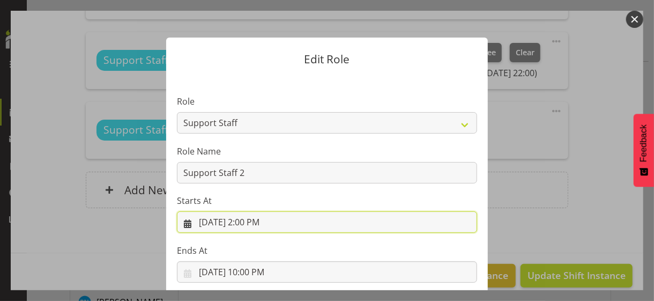
click at [248, 221] on input "[DATE] 2:00 PM" at bounding box center [327, 221] width 300 height 21
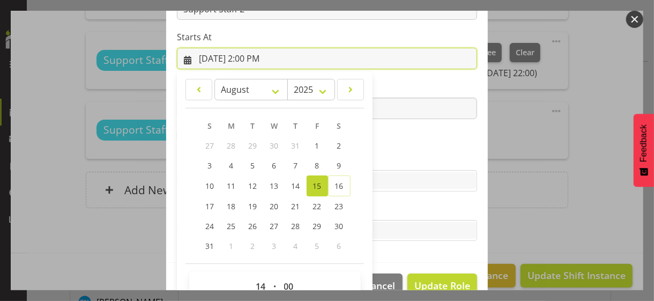
scroll to position [186, 0]
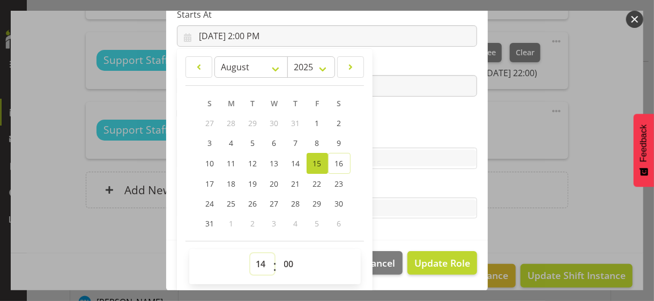
drag, startPoint x: 257, startPoint y: 259, endPoint x: 257, endPoint y: 254, distance: 5.4
click at [257, 257] on select "00 01 02 03 04 05 06 07 08 09 10 11 12 13 14 15 16 17 18 19 20 21 22 23" at bounding box center [262, 263] width 24 height 21
select select "15"
click at [250, 253] on select "00 01 02 03 04 05 06 07 08 09 10 11 12 13 14 15 16 17 18 19 20 21 22 23" at bounding box center [262, 263] width 24 height 21
type input "[DATE] 3:00 PM"
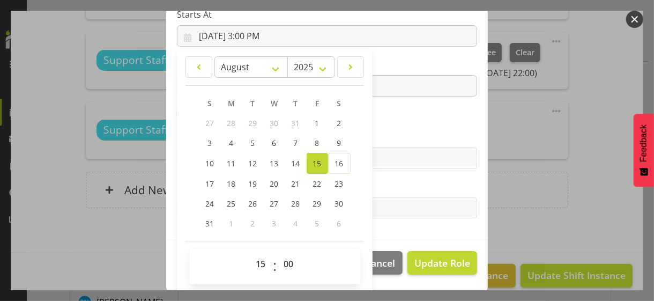
drag, startPoint x: 375, startPoint y: 123, endPoint x: 414, endPoint y: 181, distance: 70.3
click at [377, 123] on section "Role CP House Leader Support Staff Wake Role Name Support Staff 2 Starts At [DA…" at bounding box center [327, 65] width 322 height 351
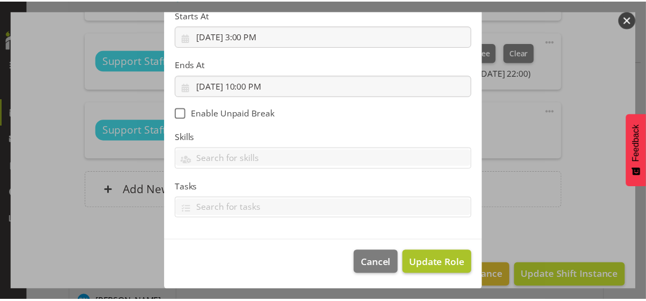
scroll to position [186, 0]
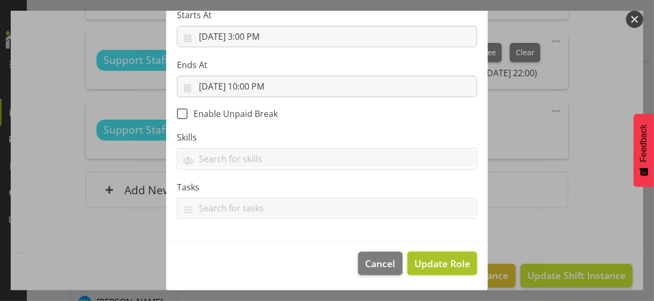
click at [427, 260] on span "Update Role" at bounding box center [442, 263] width 56 height 14
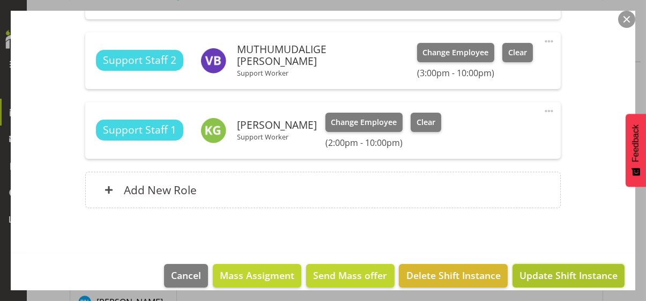
click at [535, 271] on span "Update Shift Instance" at bounding box center [569, 275] width 98 height 14
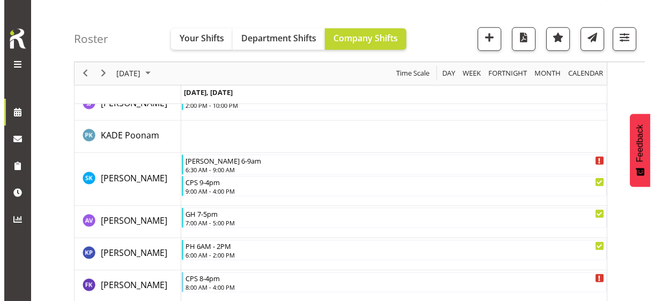
scroll to position [1823, 0]
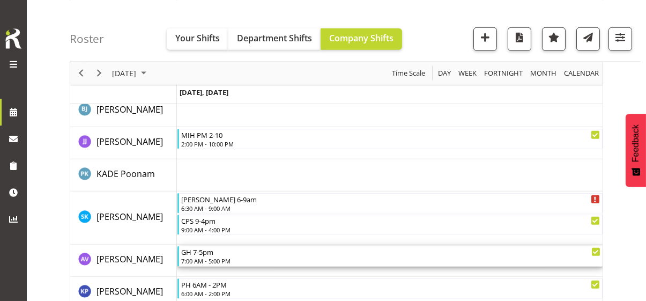
click at [215, 257] on div "7:00 AM - 5:00 PM" at bounding box center [390, 260] width 419 height 9
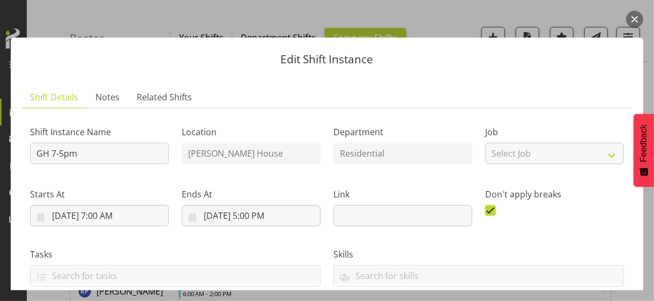
scroll to position [214, 0]
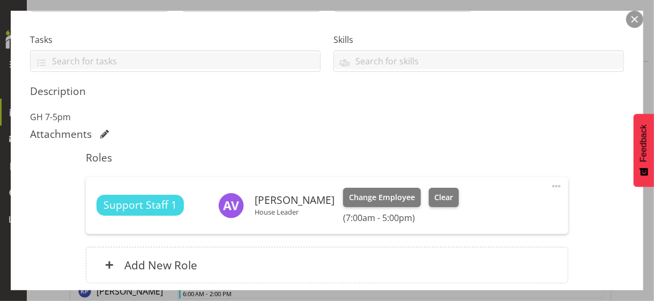
click at [550, 183] on span at bounding box center [556, 186] width 13 height 13
click at [476, 209] on link "Edit" at bounding box center [511, 209] width 103 height 19
select select "7"
select select "2025"
select select "7"
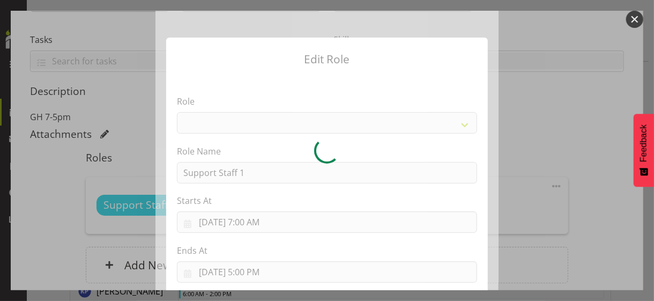
select select "1091"
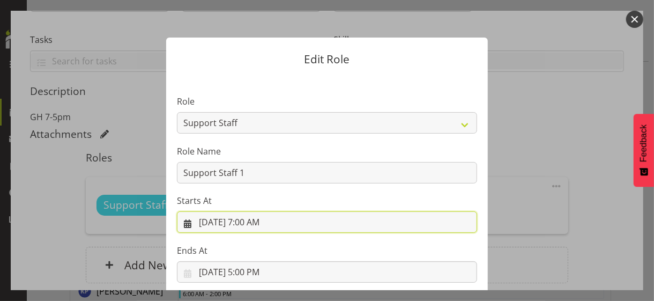
click at [248, 220] on input "[DATE] 7:00 AM" at bounding box center [327, 221] width 300 height 21
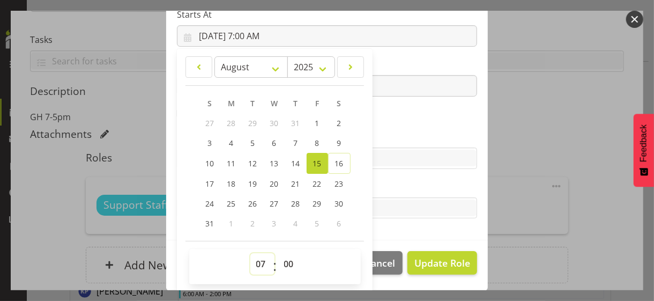
drag, startPoint x: 253, startPoint y: 264, endPoint x: 255, endPoint y: 253, distance: 11.6
click at [253, 264] on select "00 01 02 03 04 05 06 07 08 09 10 11 12 13 14 15 16 17 18 19 20 21 22 23" at bounding box center [262, 263] width 24 height 21
select select "6"
click at [250, 253] on select "00 01 02 03 04 05 06 07 08 09 10 11 12 13 14 15 16 17 18 19 20 21 22 23" at bounding box center [262, 263] width 24 height 21
type input "[DATE] 6:00 AM"
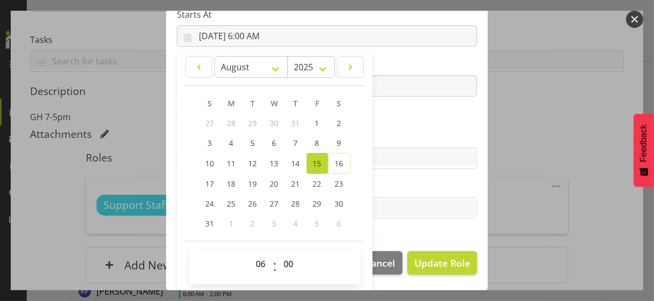
click at [382, 120] on section "Role CP House Leader Support Staff Wake Role Name Support Staff 1 Starts At [DA…" at bounding box center [327, 65] width 322 height 351
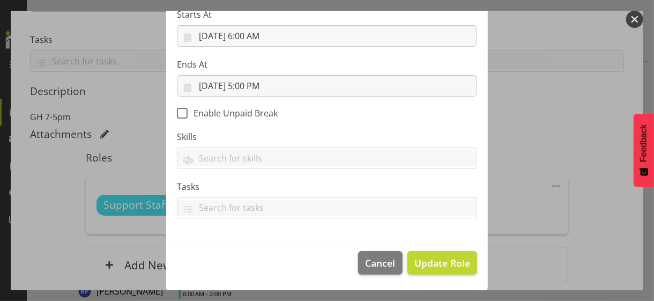
scroll to position [186, 0]
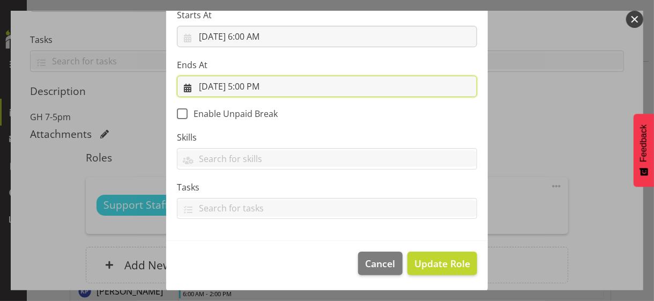
click at [253, 85] on input "[DATE] 5:00 PM" at bounding box center [327, 86] width 300 height 21
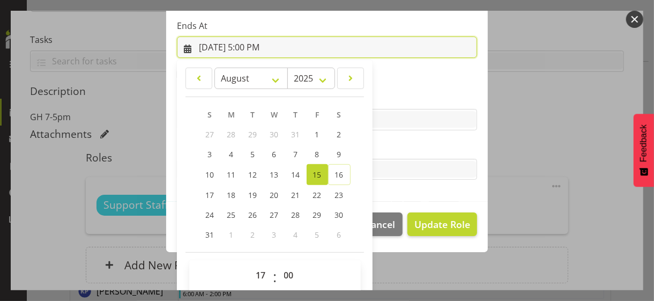
scroll to position [236, 0]
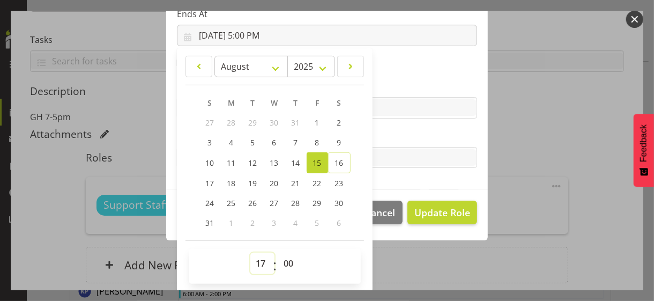
drag, startPoint x: 255, startPoint y: 263, endPoint x: 259, endPoint y: 253, distance: 10.6
click at [257, 260] on select "00 01 02 03 04 05 06 07 08 09 10 11 12 13 14 15 16 17 18 19 20 21 22 23" at bounding box center [262, 263] width 24 height 21
select select "12"
click at [250, 253] on select "00 01 02 03 04 05 06 07 08 09 10 11 12 13 14 15 16 17 18 19 20 21 22 23" at bounding box center [262, 263] width 24 height 21
type input "[DATE] 12:00 PM"
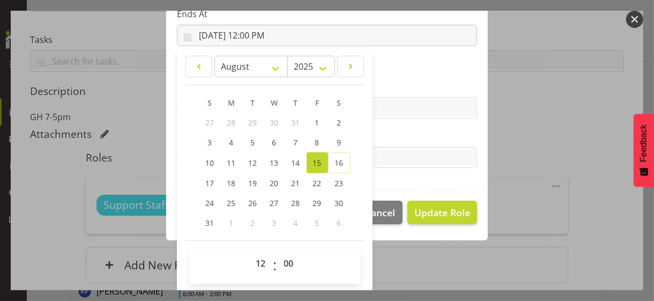
drag, startPoint x: 389, startPoint y: 132, endPoint x: 410, endPoint y: 188, distance: 60.1
click at [389, 132] on label "Tasks" at bounding box center [327, 136] width 300 height 13
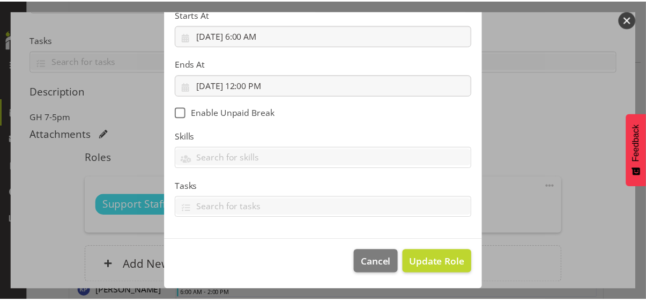
scroll to position [186, 0]
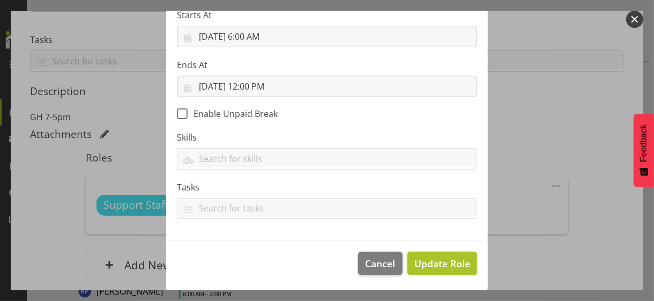
click at [427, 257] on span "Update Role" at bounding box center [442, 263] width 56 height 14
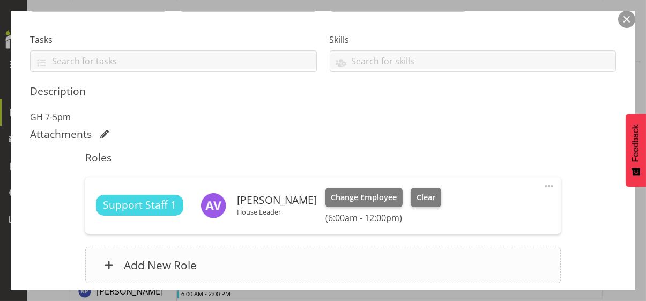
scroll to position [301, 0]
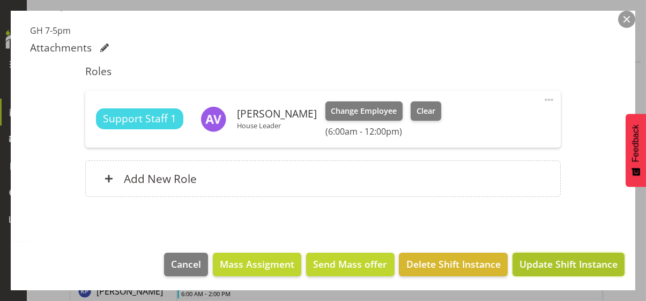
click at [528, 259] on span "Update Shift Instance" at bounding box center [569, 264] width 98 height 14
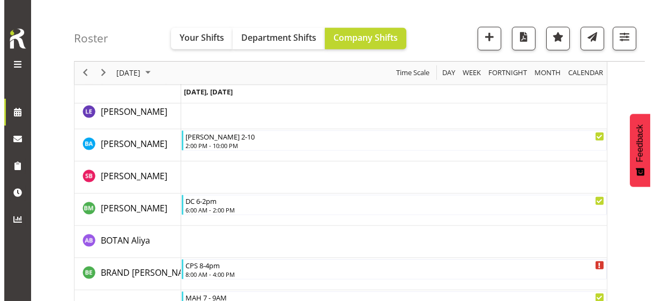
scroll to position [857, 0]
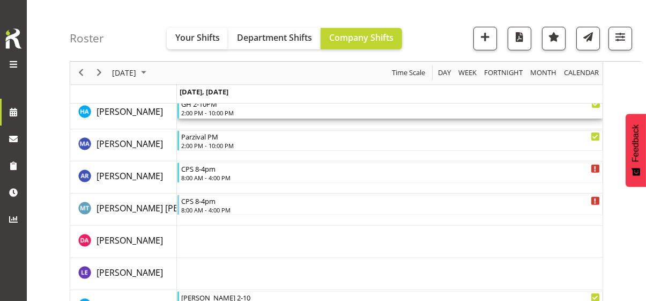
click at [214, 110] on div "2:00 PM - 10:00 PM" at bounding box center [390, 112] width 419 height 9
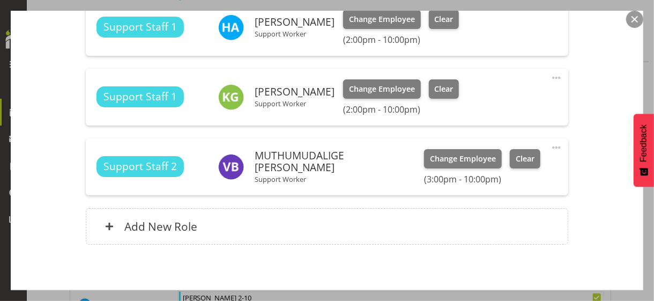
scroll to position [440, 0]
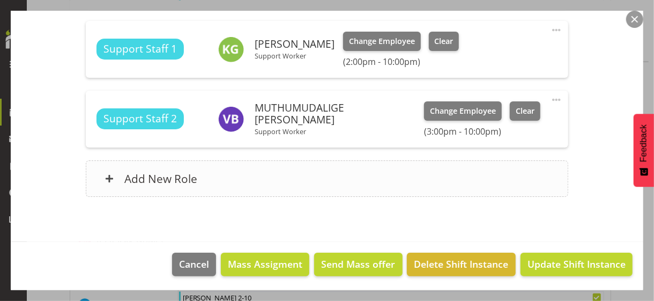
click at [212, 182] on div "Add New Role" at bounding box center [327, 178] width 482 height 36
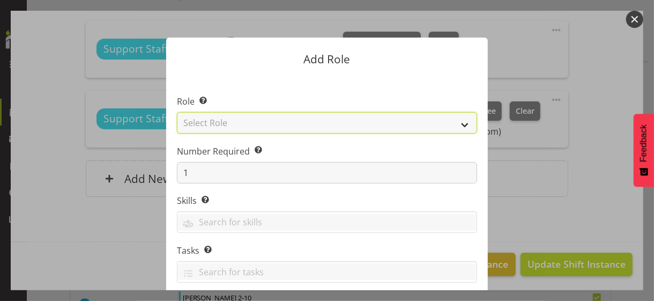
drag, startPoint x: 203, startPoint y: 120, endPoint x: 202, endPoint y: 130, distance: 10.2
click at [203, 120] on select "Select Role CP House Leader Support Staff Wake" at bounding box center [327, 122] width 300 height 21
select select "1091"
click at [177, 112] on select "Select Role CP House Leader Support Staff Wake" at bounding box center [327, 122] width 300 height 21
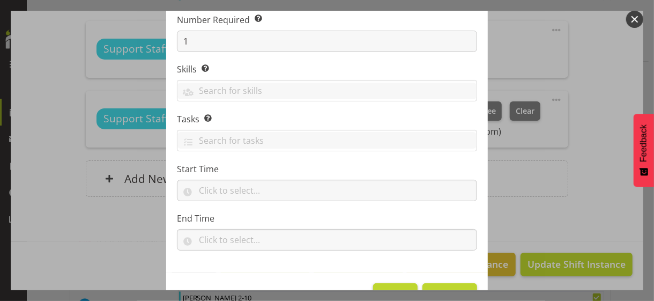
scroll to position [163, 0]
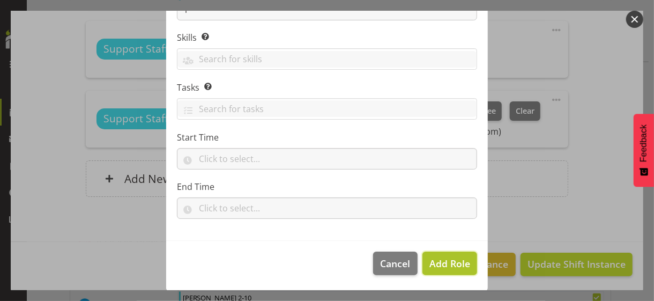
click at [435, 261] on span "Add Role" at bounding box center [449, 263] width 41 height 13
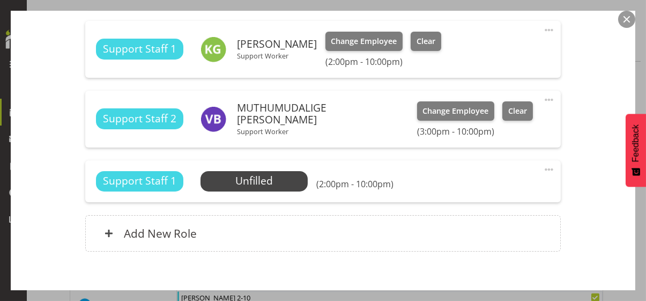
click at [543, 166] on span at bounding box center [549, 169] width 13 height 13
click at [488, 190] on link "Edit" at bounding box center [504, 192] width 103 height 19
select select "7"
select select "2025"
select select "14"
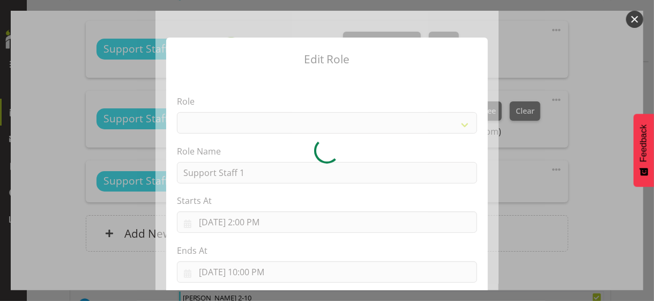
select select "1091"
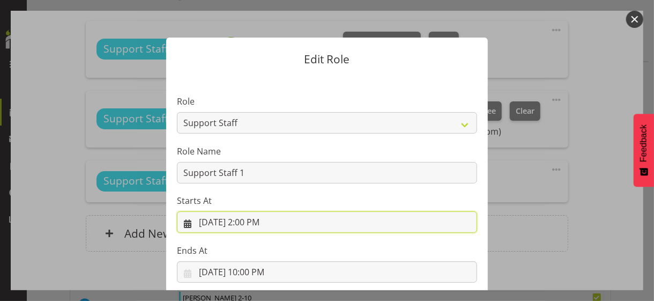
click at [249, 223] on input "[DATE] 2:00 PM" at bounding box center [327, 221] width 300 height 21
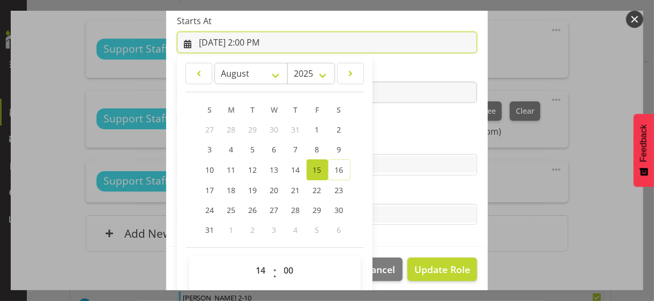
scroll to position [186, 0]
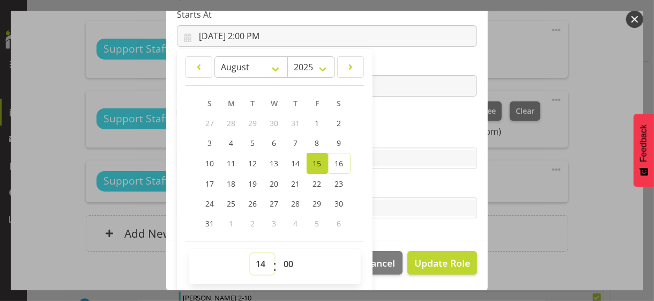
click at [254, 257] on select "00 01 02 03 04 05 06 07 08 09 10 11 12 13 14 15 16 17 18 19 20 21 22 23" at bounding box center [262, 263] width 24 height 21
select select "11"
click at [250, 253] on select "00 01 02 03 04 05 06 07 08 09 10 11 12 13 14 15 16 17 18 19 20 21 22 23" at bounding box center [262, 263] width 24 height 21
type input "[DATE] 11:00 AM"
drag, startPoint x: 386, startPoint y: 110, endPoint x: 368, endPoint y: 113, distance: 18.5
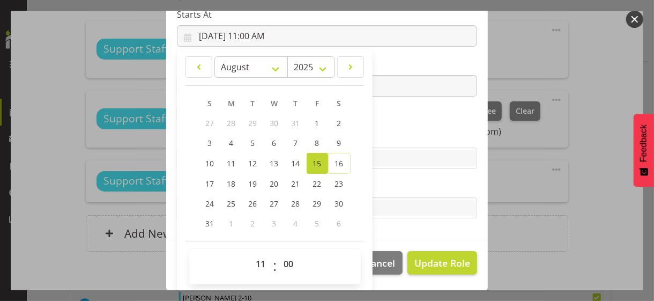
click at [385, 110] on section "Role CP House Leader Support Staff Wake Role Name Support Staff 1 Starts At [DA…" at bounding box center [327, 65] width 322 height 351
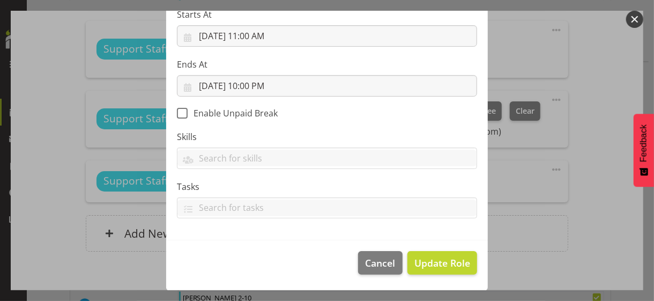
scroll to position [186, 0]
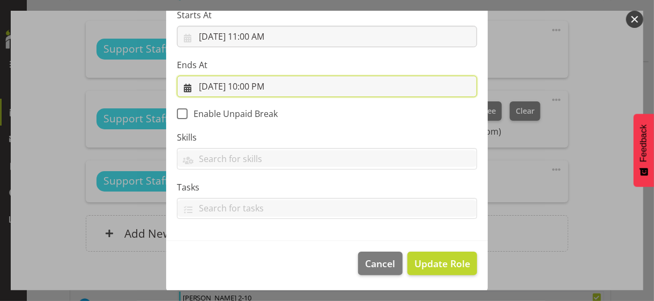
click at [250, 85] on input "[DATE] 10:00 PM" at bounding box center [327, 86] width 300 height 21
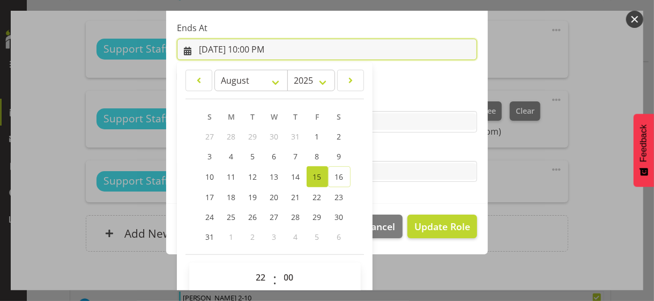
scroll to position [236, 0]
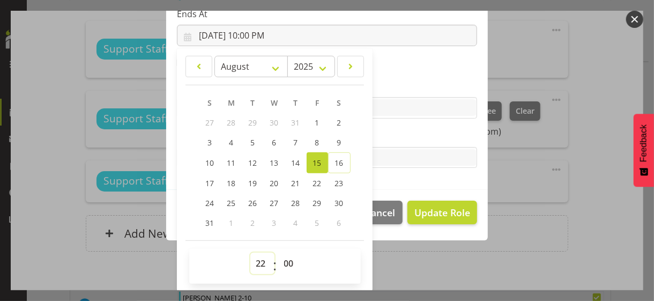
drag, startPoint x: 251, startPoint y: 261, endPoint x: 254, endPoint y: 253, distance: 9.2
click at [251, 261] on select "00 01 02 03 04 05 06 07 08 09 10 11 12 13 14 15 16 17 18 19 20 21 22 23" at bounding box center [262, 263] width 24 height 21
select select "20"
click at [250, 253] on select "00 01 02 03 04 05 06 07 08 09 10 11 12 13 14 15 16 17 18 19 20 21 22 23" at bounding box center [262, 263] width 24 height 21
type input "[DATE] 8:00 PM"
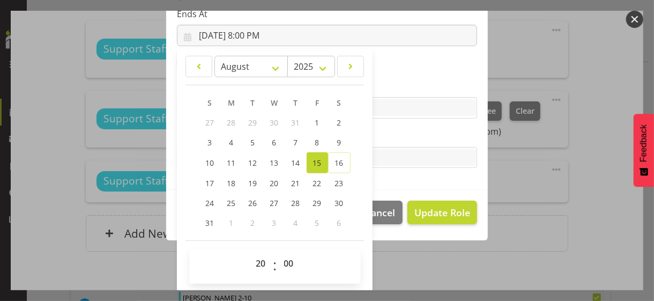
drag, startPoint x: 391, startPoint y: 132, endPoint x: 398, endPoint y: 135, distance: 6.8
click at [392, 132] on label "Tasks" at bounding box center [327, 136] width 300 height 13
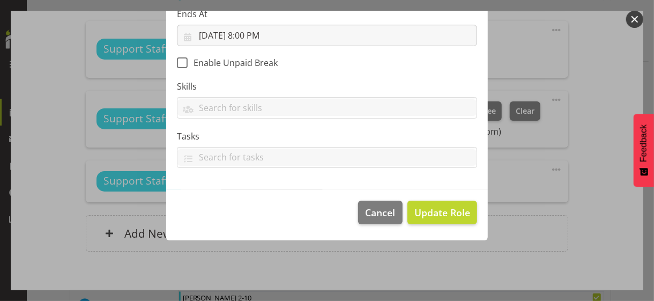
scroll to position [186, 0]
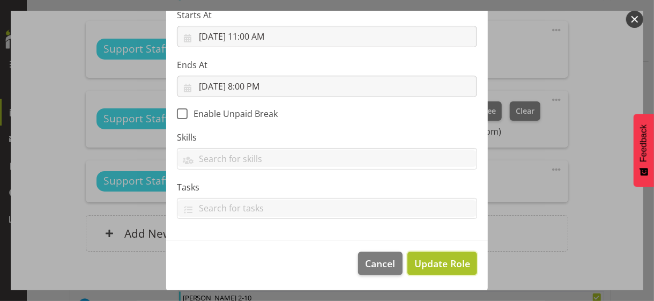
click at [433, 261] on span "Update Role" at bounding box center [442, 263] width 56 height 14
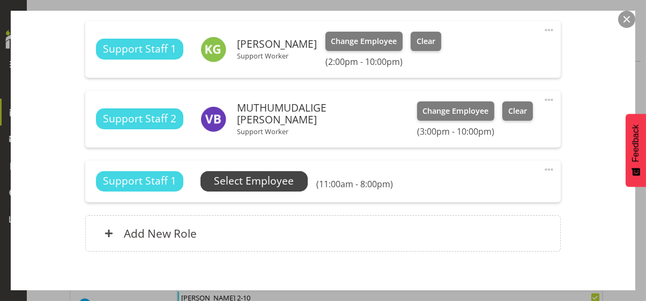
click at [257, 183] on span "Select Employee" at bounding box center [254, 181] width 80 height 16
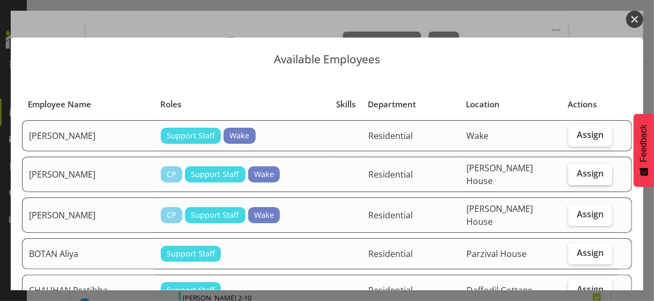
click at [569, 176] on label "Assign" at bounding box center [590, 174] width 44 height 21
click at [569, 176] on input "Assign" at bounding box center [571, 173] width 7 height 7
checkbox input "true"
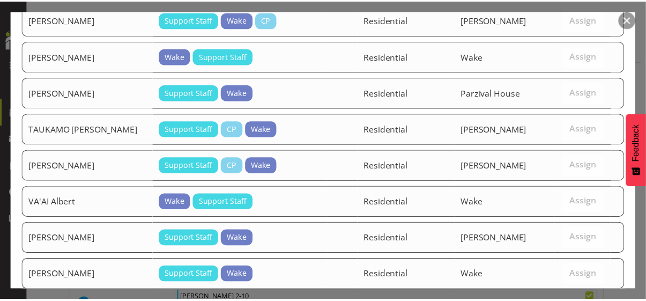
scroll to position [1151, 0]
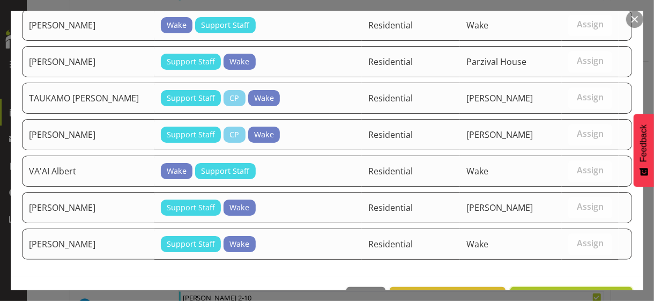
click at [547, 292] on span "Assign [PERSON_NAME]" at bounding box center [571, 298] width 108 height 13
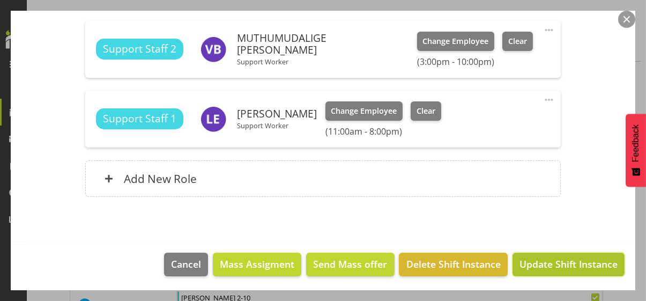
click at [539, 261] on span "Update Shift Instance" at bounding box center [569, 264] width 98 height 14
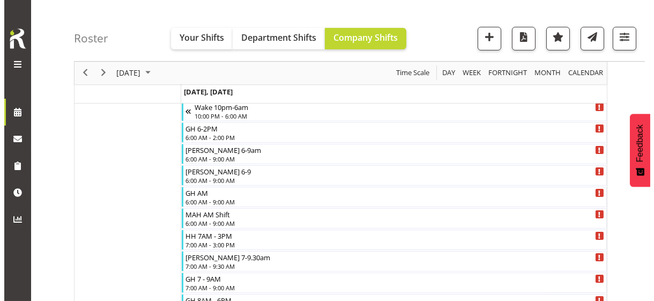
scroll to position [56, 0]
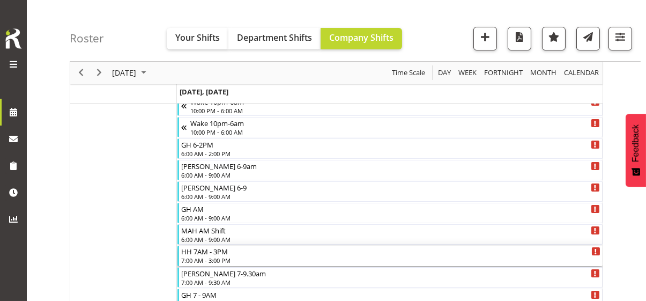
click at [219, 256] on div "7:00 AM - 3:00 PM" at bounding box center [390, 260] width 419 height 9
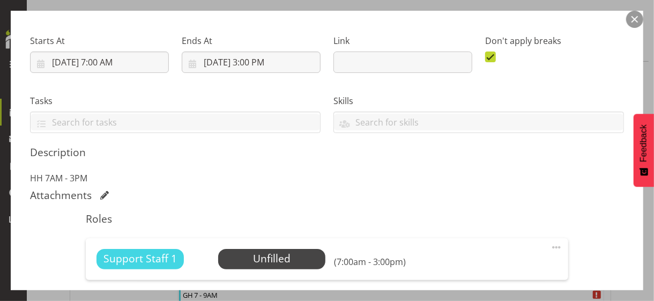
scroll to position [268, 0]
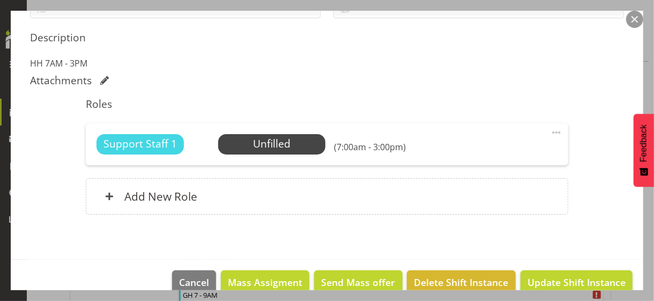
click at [550, 131] on span at bounding box center [556, 132] width 13 height 13
click at [475, 153] on link "Edit" at bounding box center [511, 155] width 103 height 19
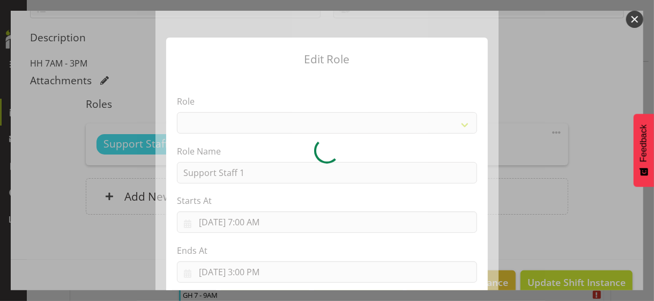
select select "1091"
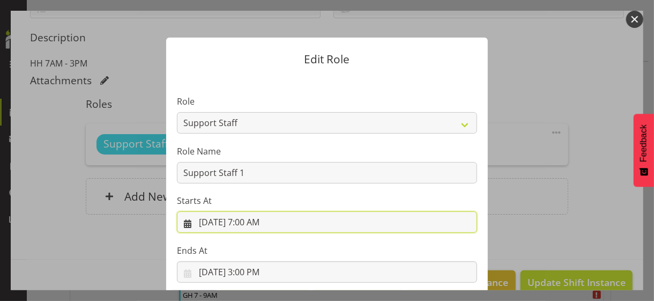
click at [251, 219] on input "[DATE] 7:00 AM" at bounding box center [327, 221] width 300 height 21
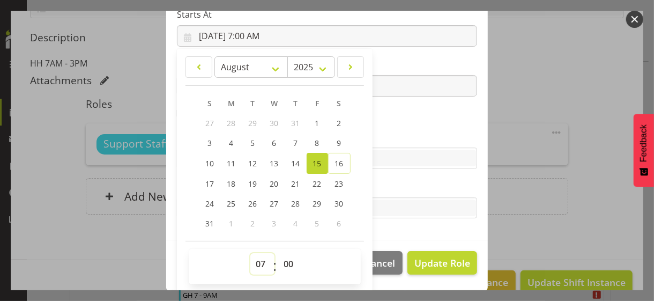
drag, startPoint x: 254, startPoint y: 262, endPoint x: 254, endPoint y: 254, distance: 8.1
click at [254, 262] on select "00 01 02 03 04 05 06 07 08 09 10 11 12 13 14 15 16 17 18 19 20 21 22 23" at bounding box center [262, 263] width 24 height 21
select select "9"
click at [250, 253] on select "00 01 02 03 04 05 06 07 08 09 10 11 12 13 14 15 16 17 18 19 20 21 22 23" at bounding box center [262, 263] width 24 height 21
type input "[DATE] 9:00 AM"
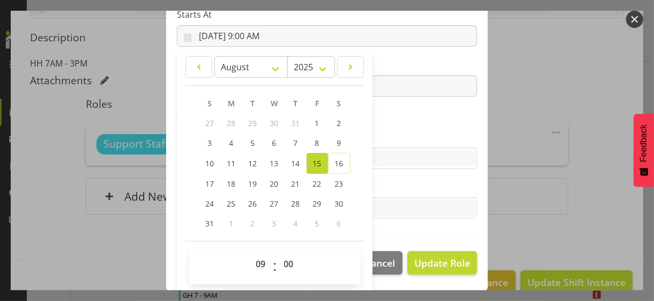
click at [391, 127] on section "Role CP House Leader Support Staff Wake Role Name Support Staff 1 Starts At [DA…" at bounding box center [327, 65] width 322 height 351
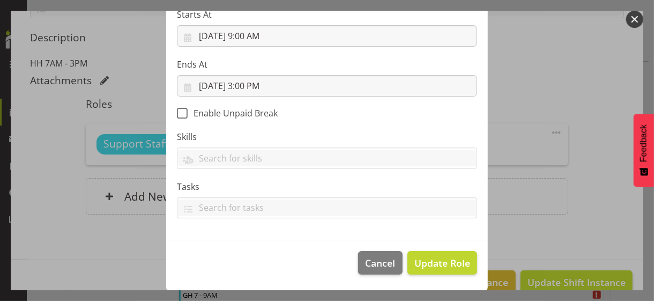
scroll to position [186, 0]
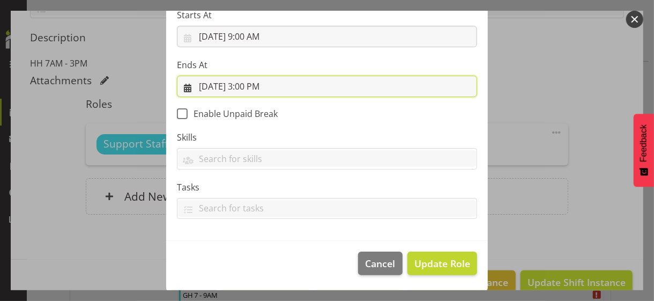
click at [254, 86] on input "[DATE] 3:00 PM" at bounding box center [327, 86] width 300 height 21
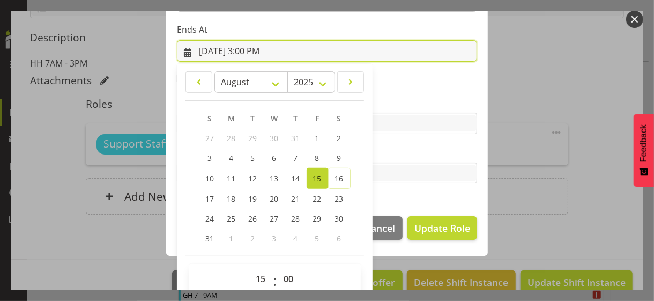
scroll to position [236, 0]
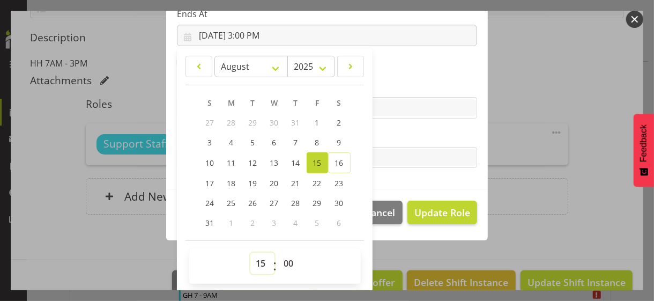
click at [253, 261] on select "00 01 02 03 04 05 06 07 08 09 10 11 12 13 14 15 16 17 18 19 20 21 22 23" at bounding box center [262, 263] width 24 height 21
select select "16"
click at [250, 253] on select "00 01 02 03 04 05 06 07 08 09 10 11 12 13 14 15 16 17 18 19 20 21 22 23" at bounding box center [262, 263] width 24 height 21
type input "[DATE] 4:00 PM"
drag, startPoint x: 285, startPoint y: 258, endPoint x: 285, endPoint y: 252, distance: 6.5
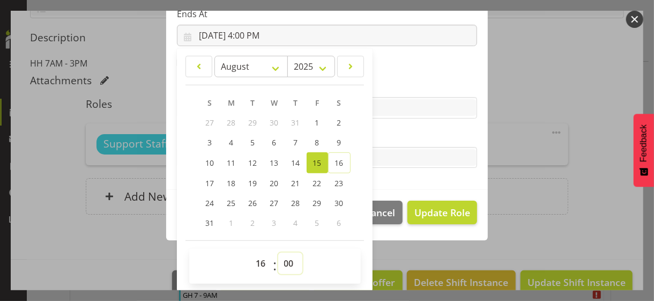
click at [285, 257] on select "00 01 02 03 04 05 06 07 08 09 10 11 12 13 14 15 16 17 18 19 20 21 22 23 24 25 2…" at bounding box center [290, 263] width 24 height 21
select select "30"
click at [278, 253] on select "00 01 02 03 04 05 06 07 08 09 10 11 12 13 14 15 16 17 18 19 20 21 22 23 24 25 2…" at bounding box center [290, 263] width 24 height 21
type input "[DATE] 4:30 PM"
click at [392, 135] on label "Tasks" at bounding box center [327, 136] width 300 height 13
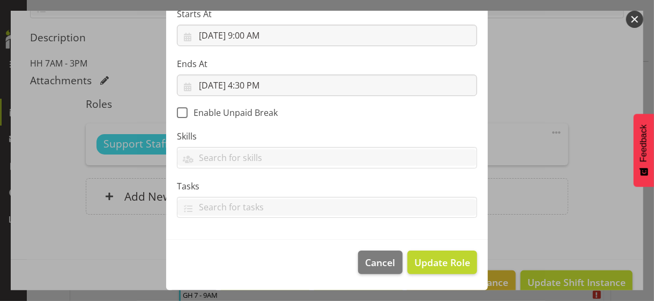
scroll to position [186, 0]
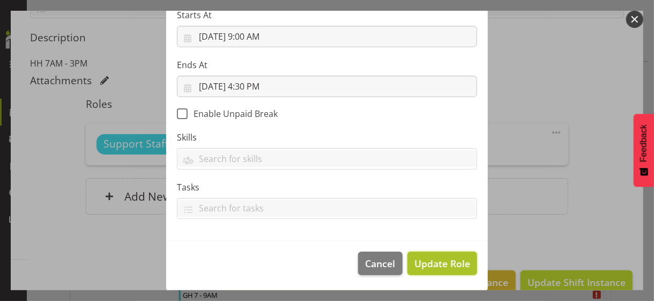
click at [436, 258] on span "Update Role" at bounding box center [442, 263] width 56 height 14
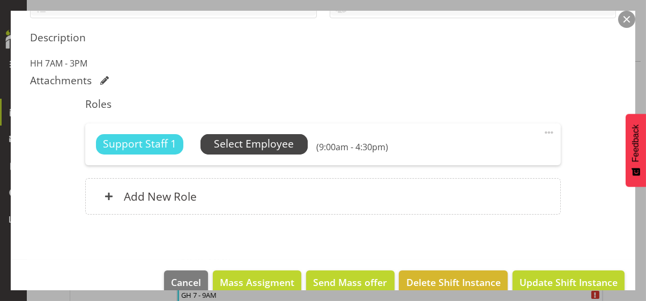
click at [258, 145] on span "Select Employee" at bounding box center [254, 144] width 80 height 16
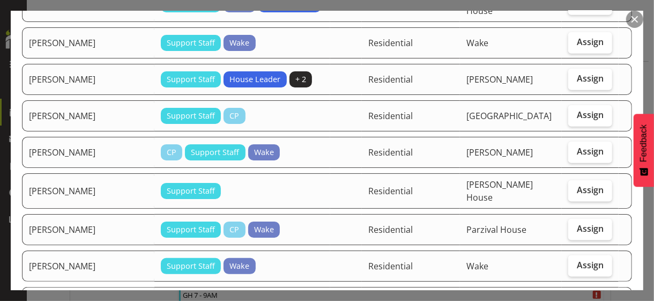
scroll to position [483, 0]
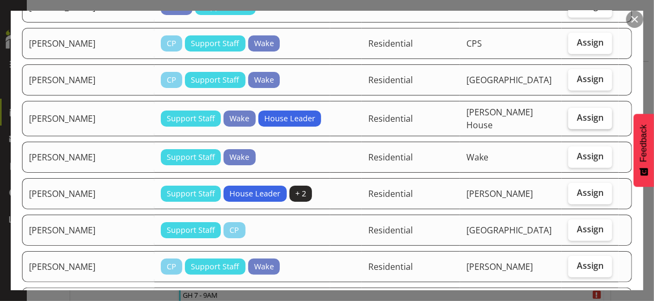
click at [577, 112] on span "Assign" at bounding box center [590, 117] width 27 height 11
click at [573, 114] on input "Assign" at bounding box center [571, 117] width 7 height 7
checkbox input "true"
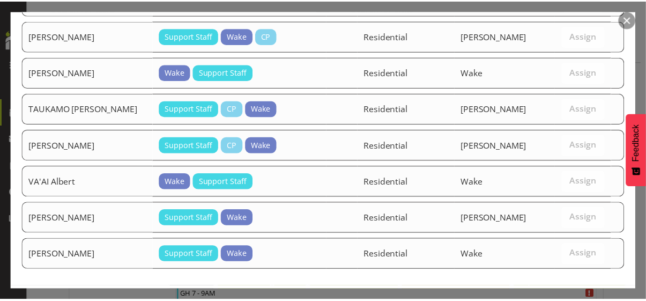
scroll to position [998, 0]
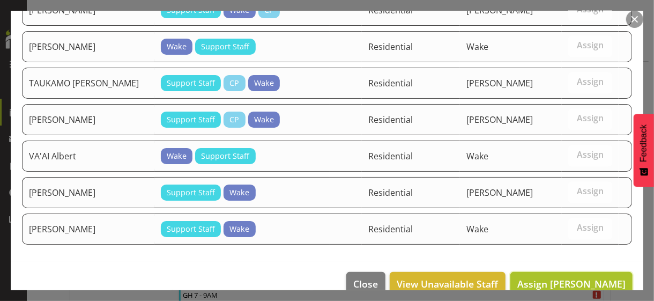
click at [543, 277] on span "Assign [PERSON_NAME]" at bounding box center [571, 283] width 108 height 13
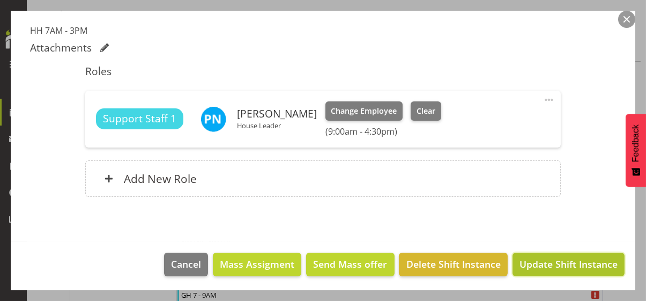
click at [541, 262] on span "Update Shift Instance" at bounding box center [569, 264] width 98 height 14
